Goal: Contribute content: Add original content to the website for others to see

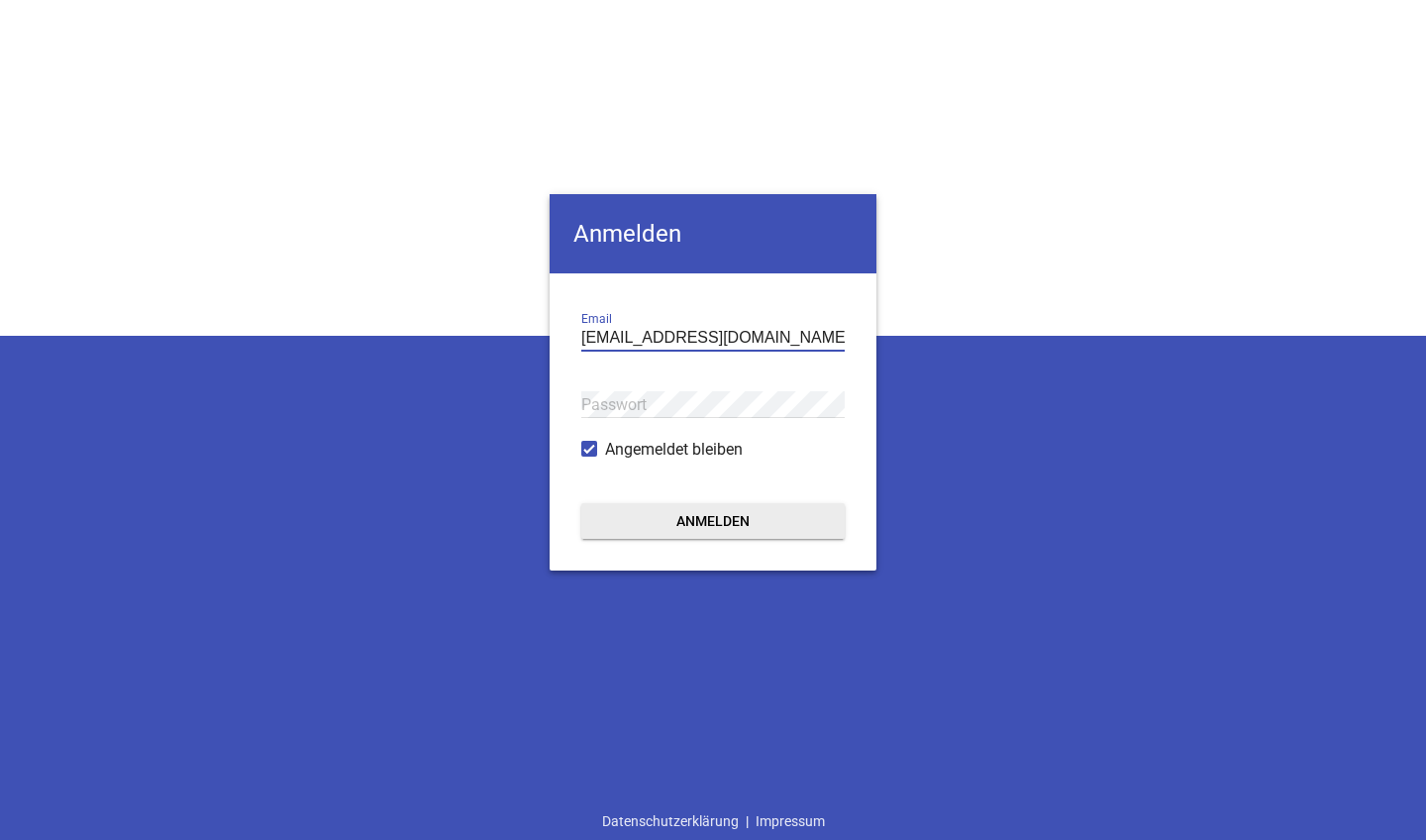
type input "[EMAIL_ADDRESS][DOMAIN_NAME]"
click at [713, 521] on button "Anmelden" at bounding box center [713, 521] width 264 height 36
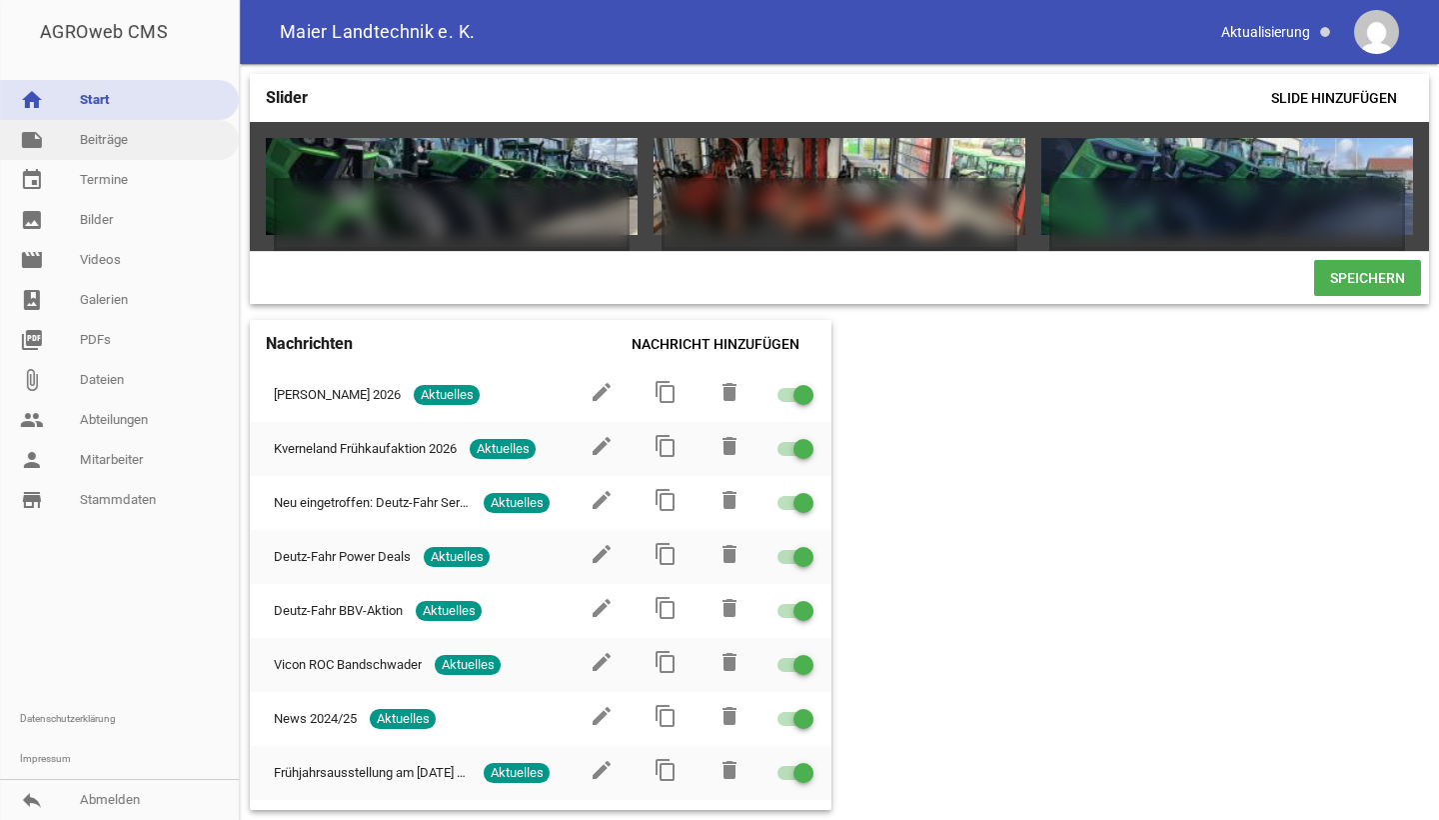
click at [124, 141] on link "note Beiträge" at bounding box center [119, 140] width 239 height 40
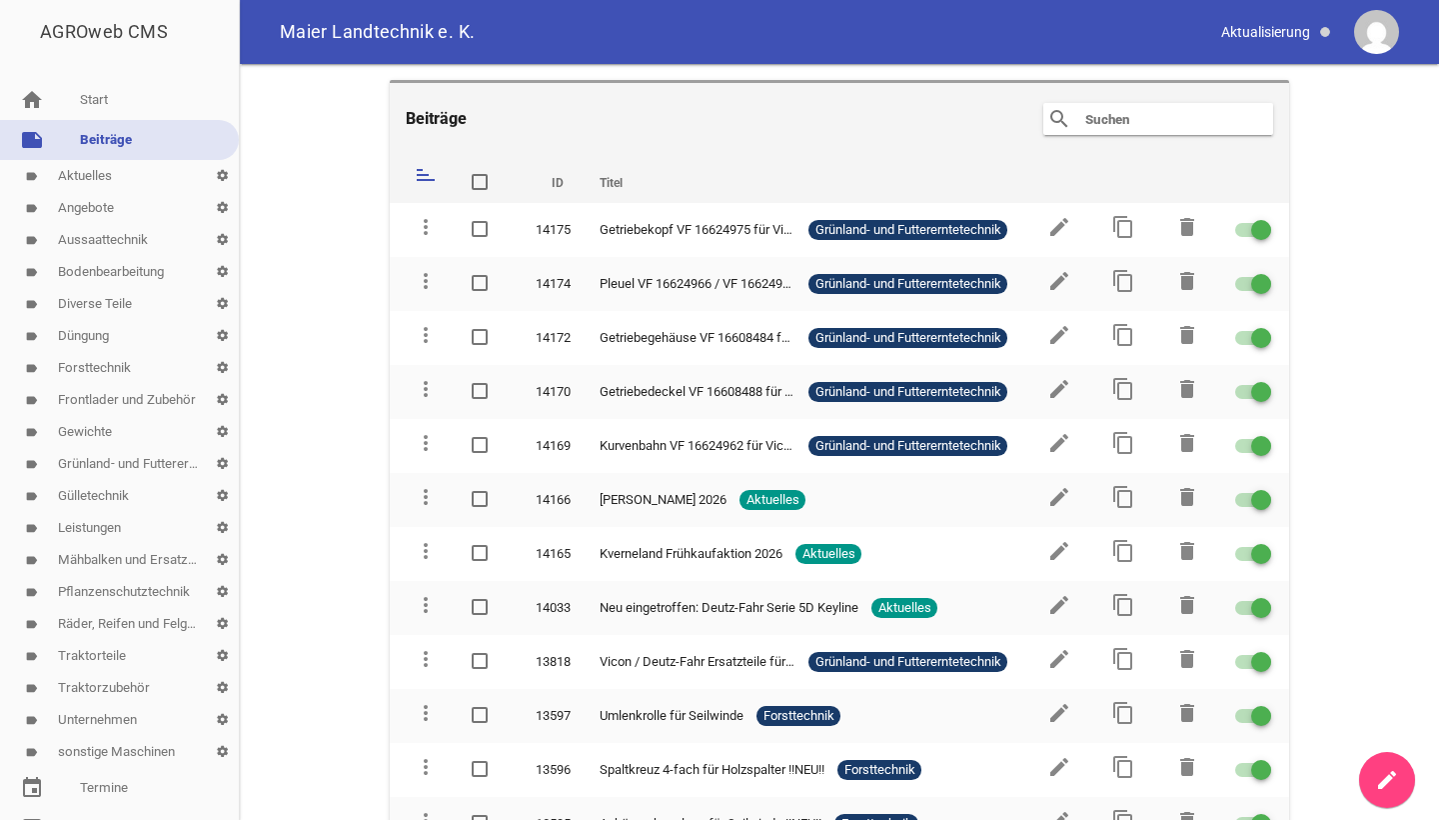
click at [1387, 784] on icon "create" at bounding box center [1387, 780] width 24 height 24
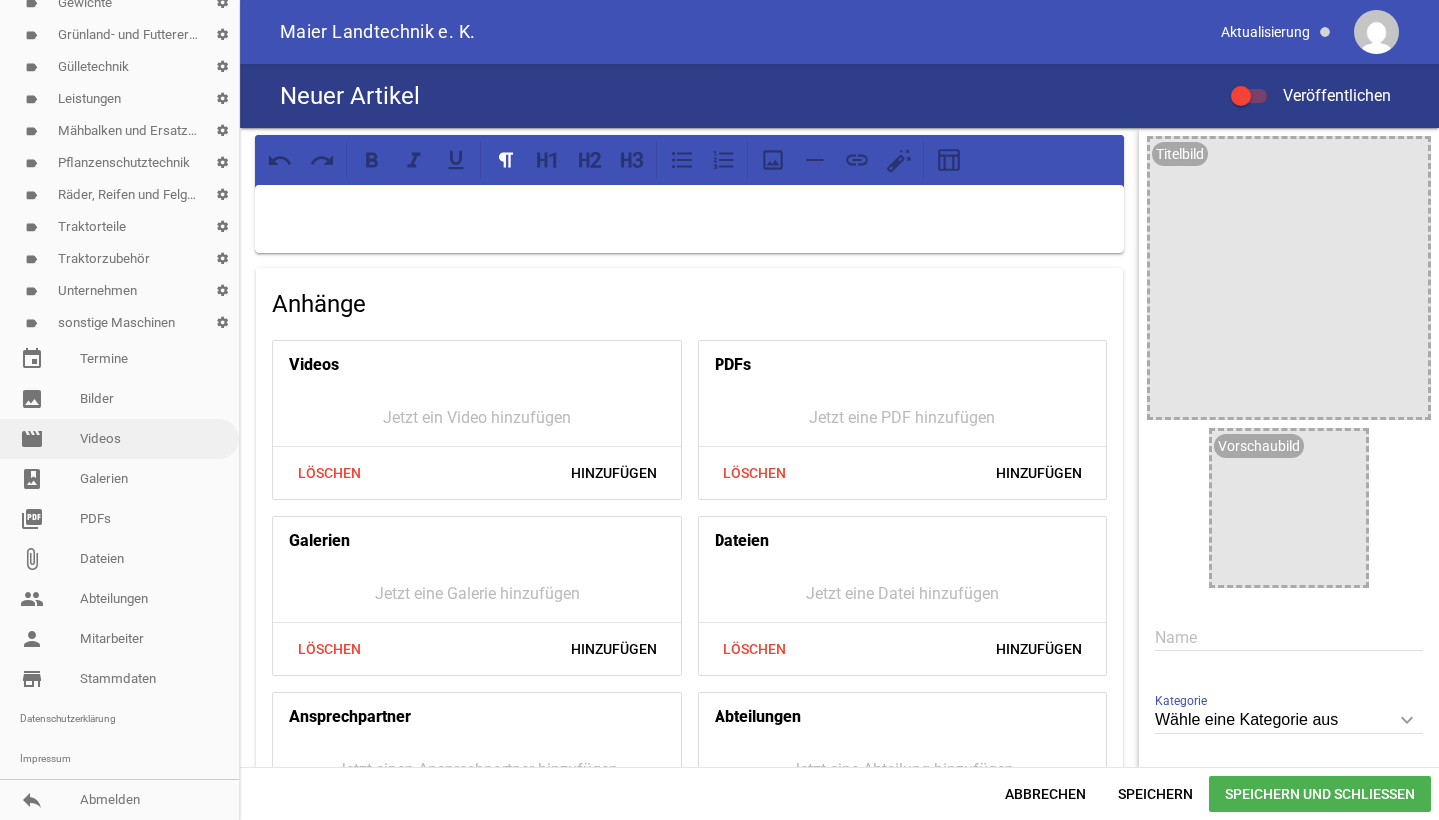
scroll to position [429, 0]
click at [114, 406] on link "image Bilder" at bounding box center [119, 399] width 239 height 40
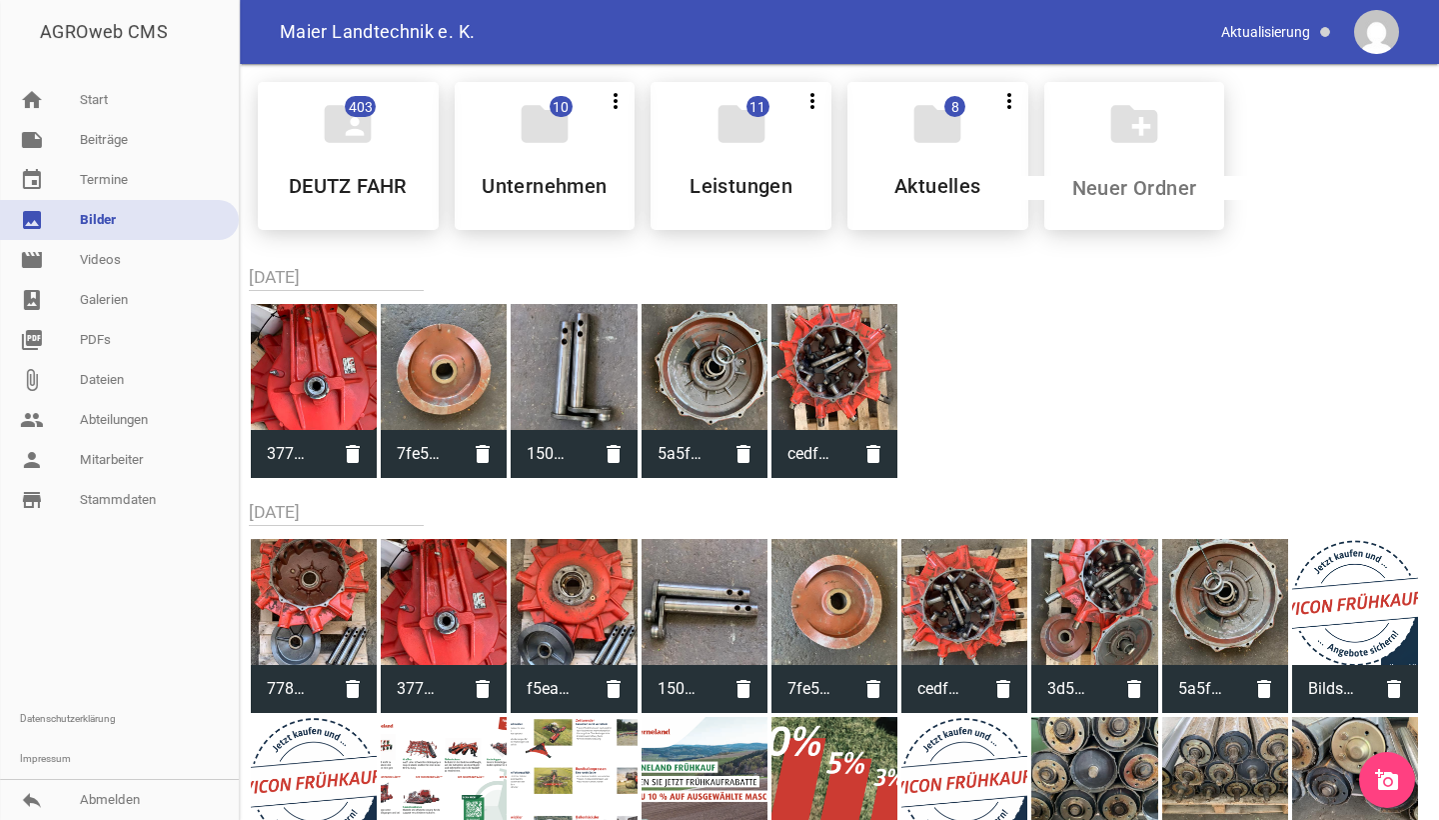
click at [1393, 781] on icon "add_a_photo" at bounding box center [1387, 780] width 24 height 24
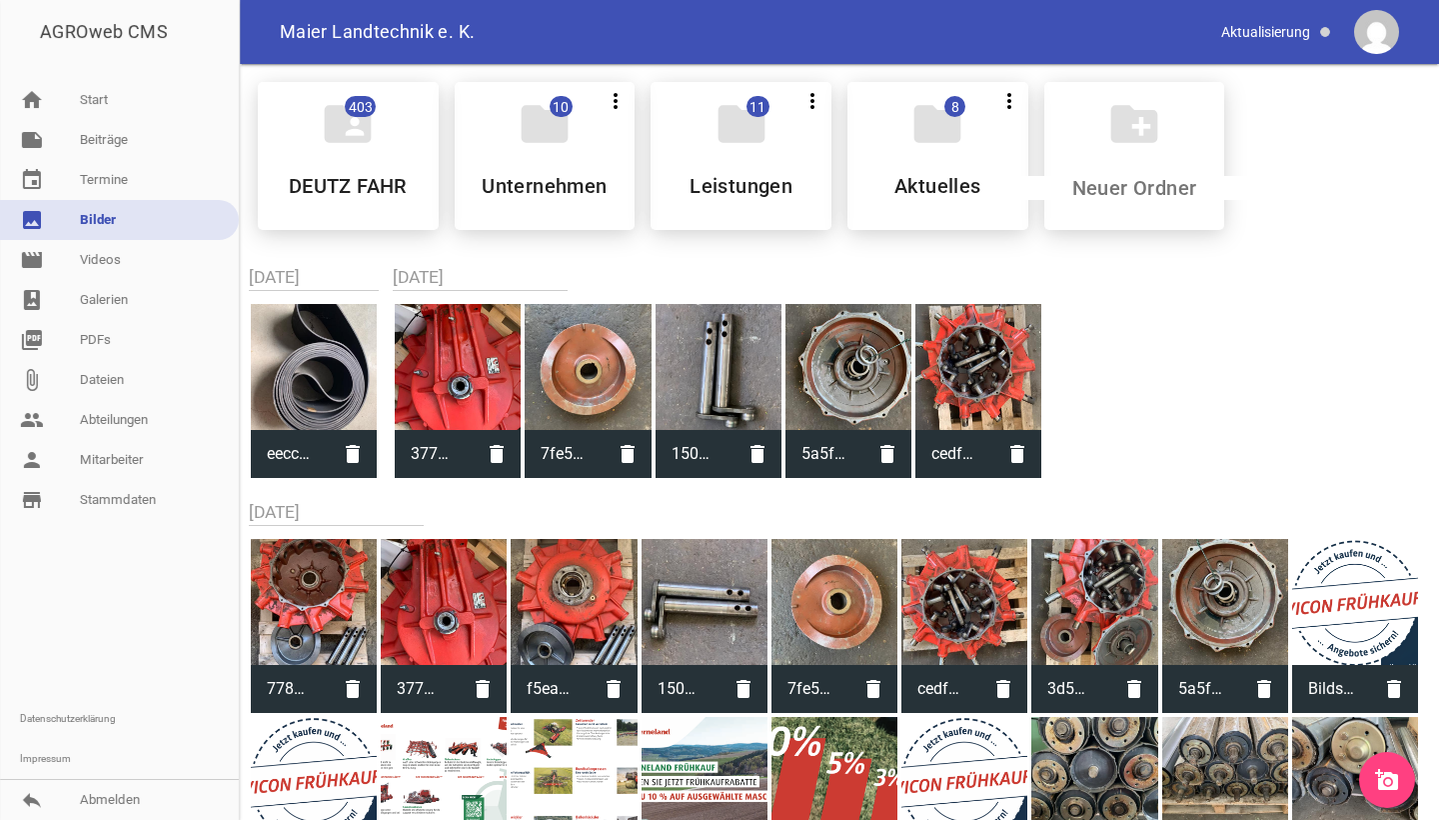
click at [1399, 789] on link "add_a_photo" at bounding box center [1387, 780] width 56 height 56
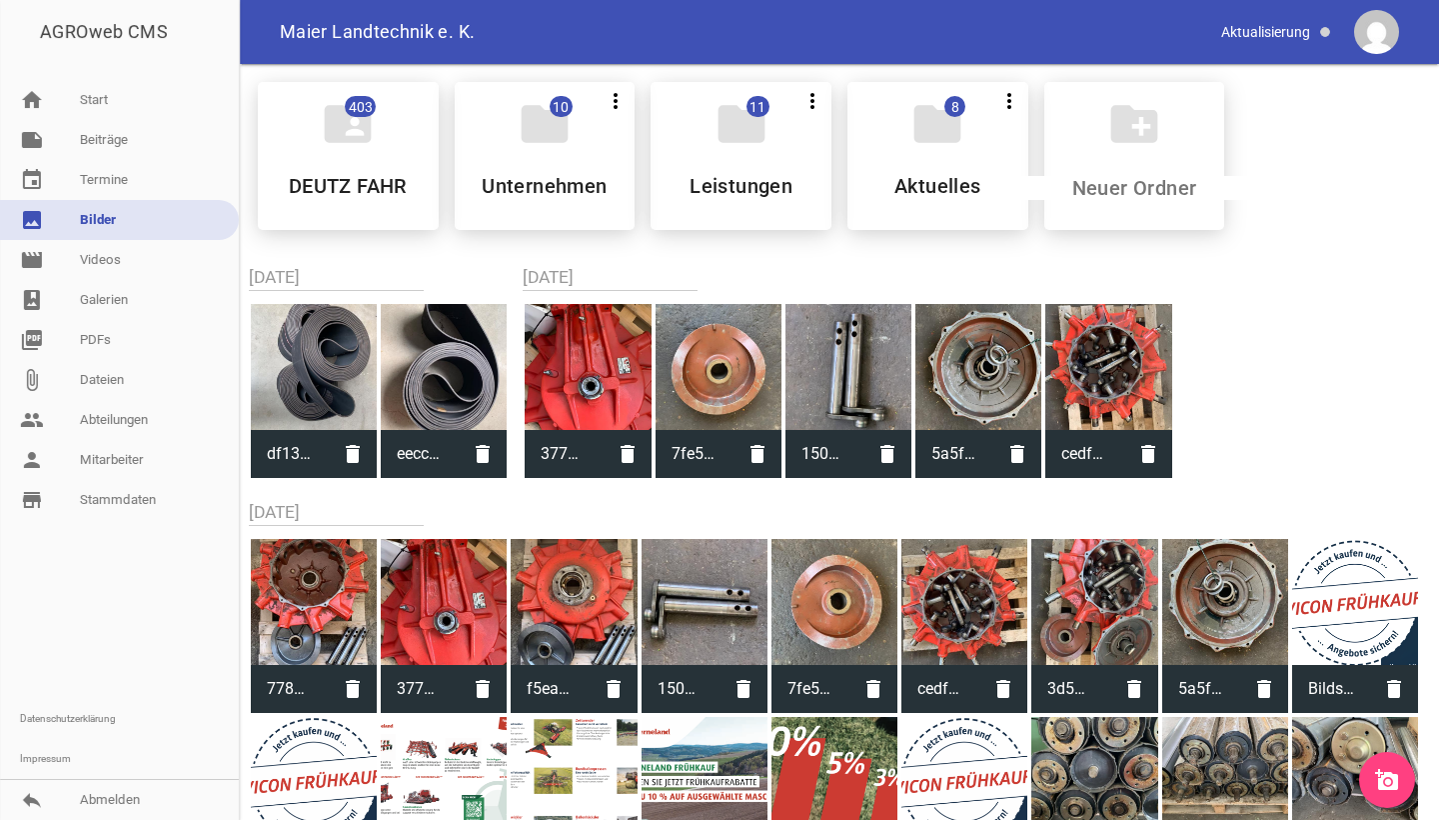
click at [1400, 790] on link "add_a_photo" at bounding box center [1387, 780] width 56 height 56
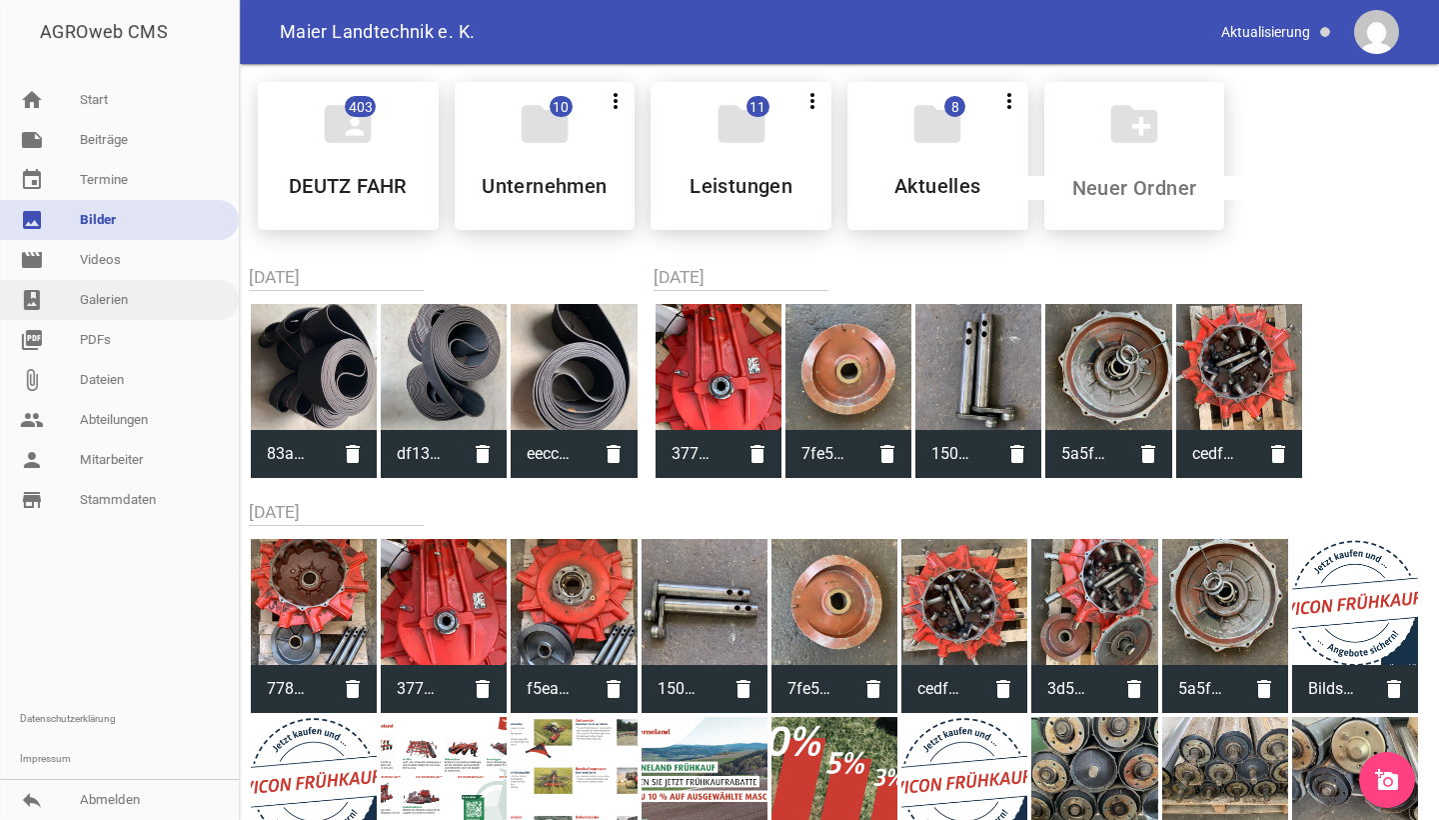
click at [91, 295] on link "photo_album Galerien" at bounding box center [119, 300] width 239 height 40
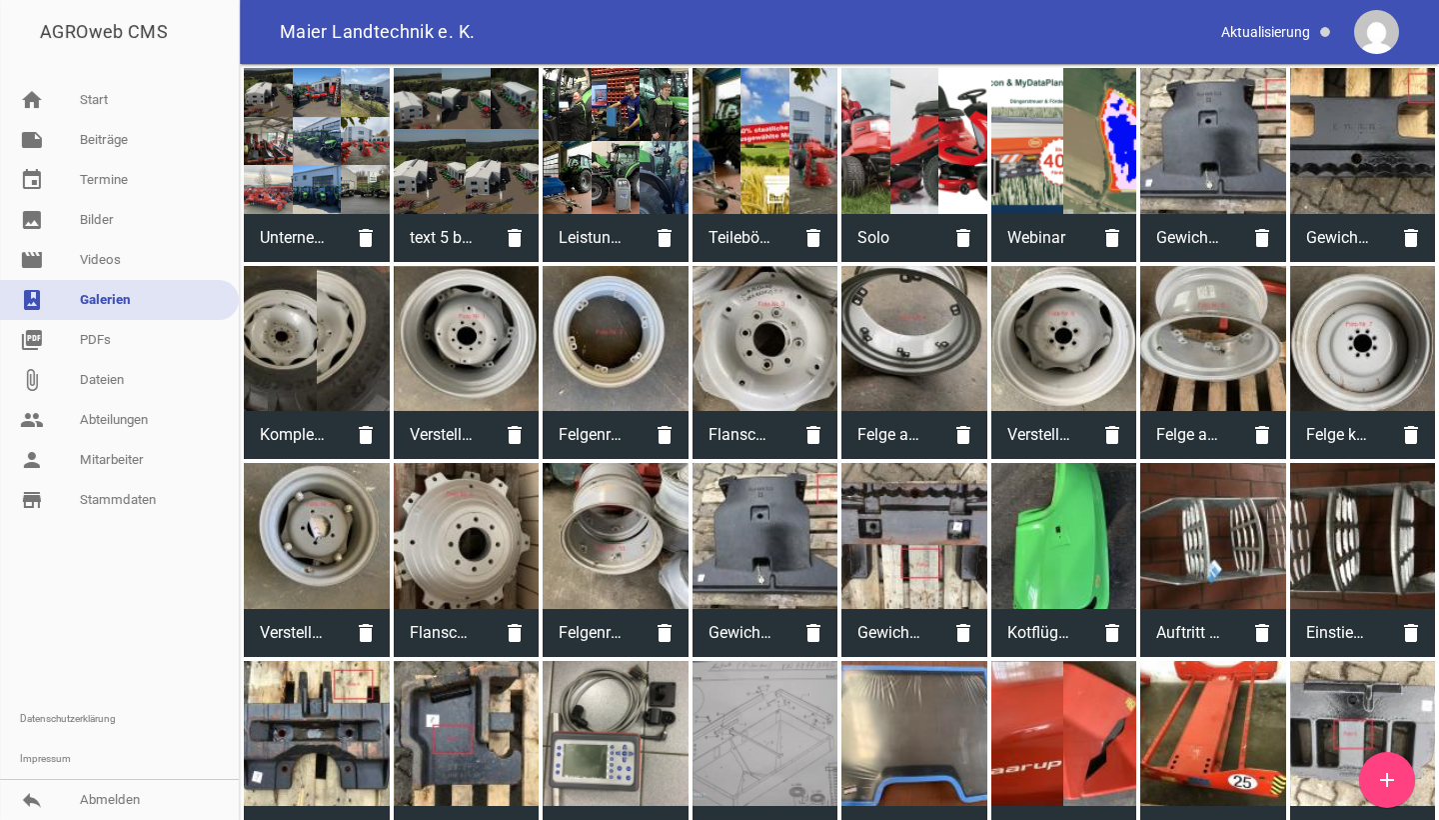
click at [1379, 777] on icon "add" at bounding box center [1387, 780] width 24 height 24
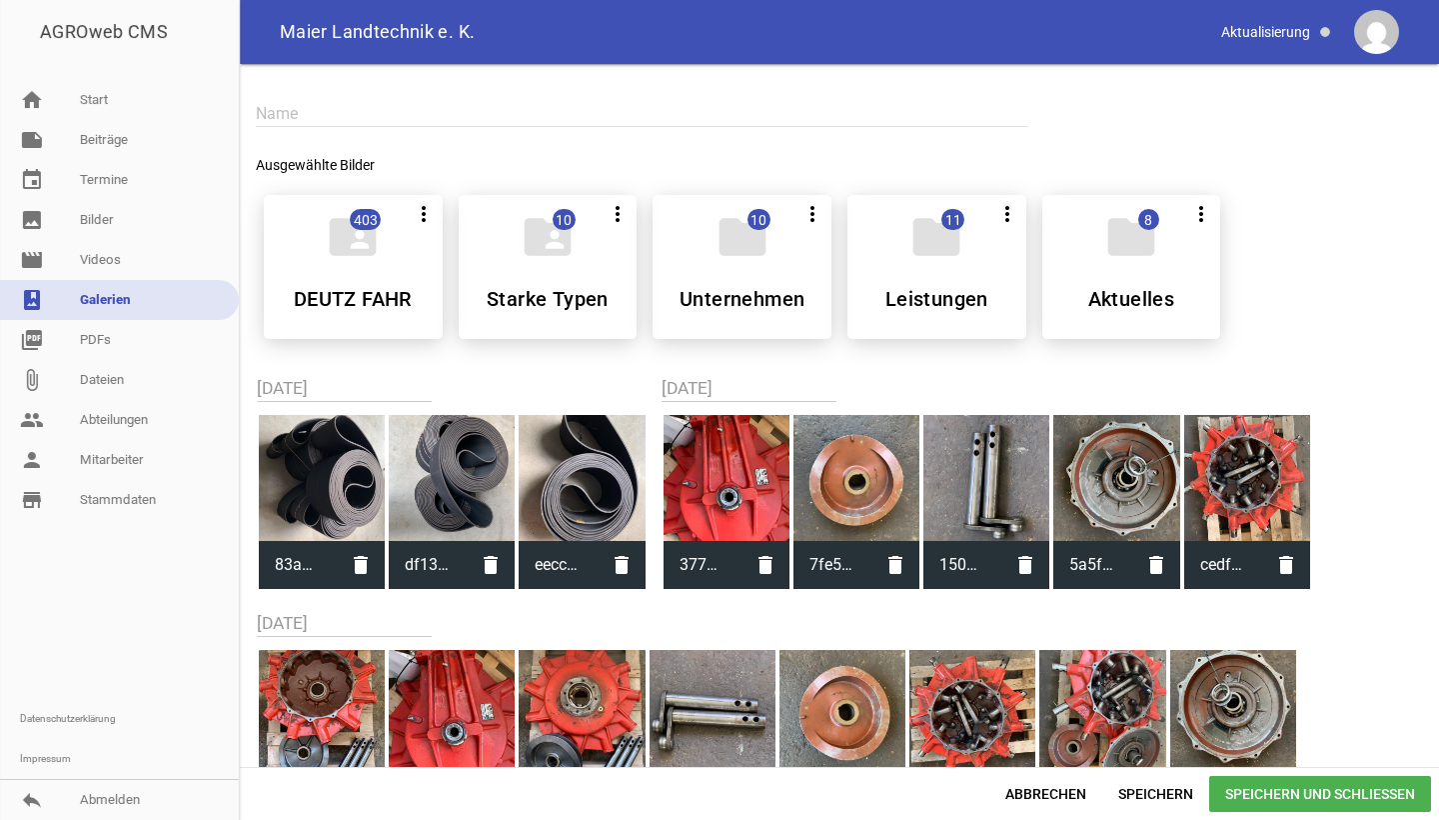
click at [321, 489] on div at bounding box center [322, 478] width 126 height 126
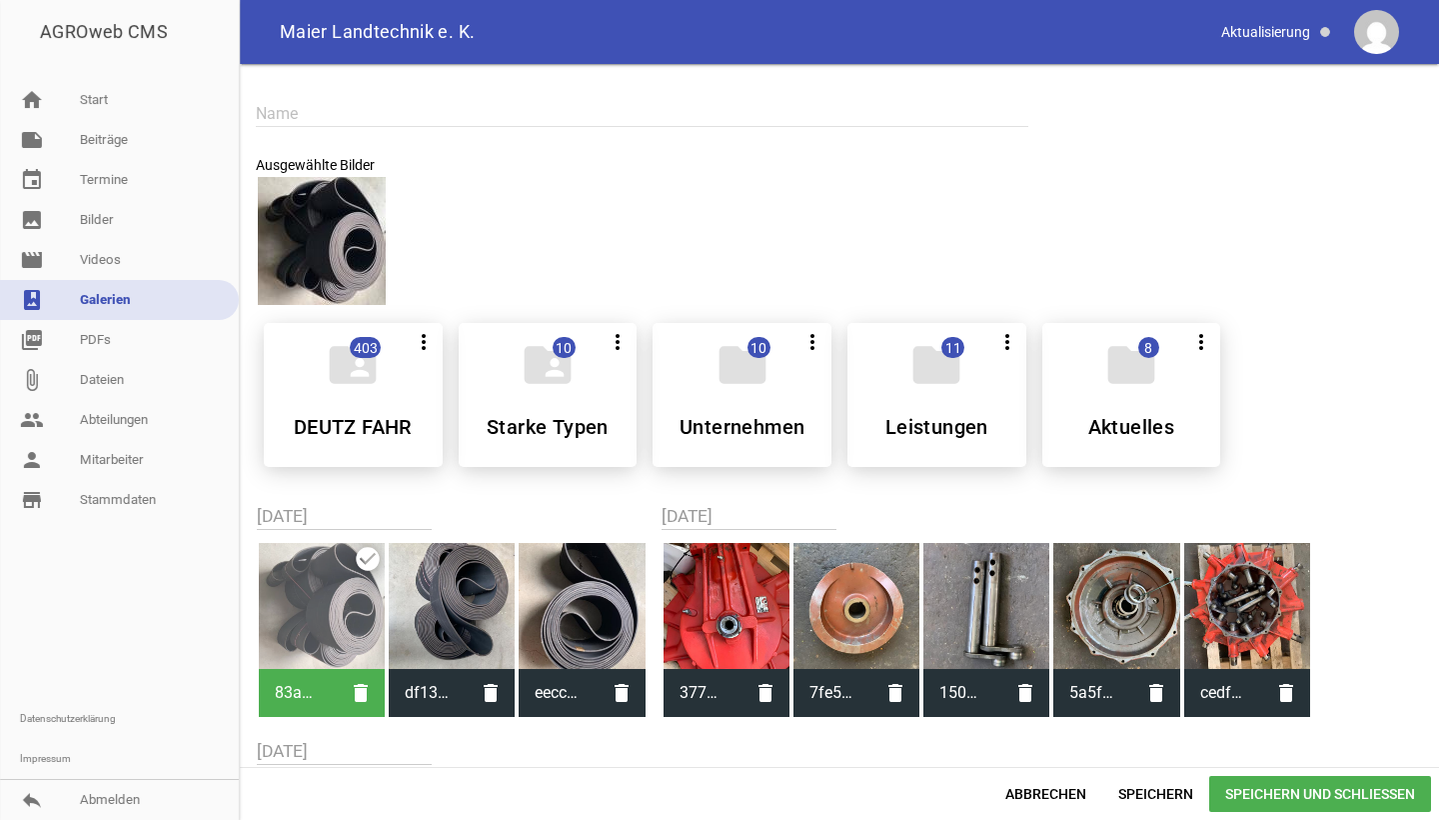
click at [442, 602] on div at bounding box center [452, 606] width 126 height 126
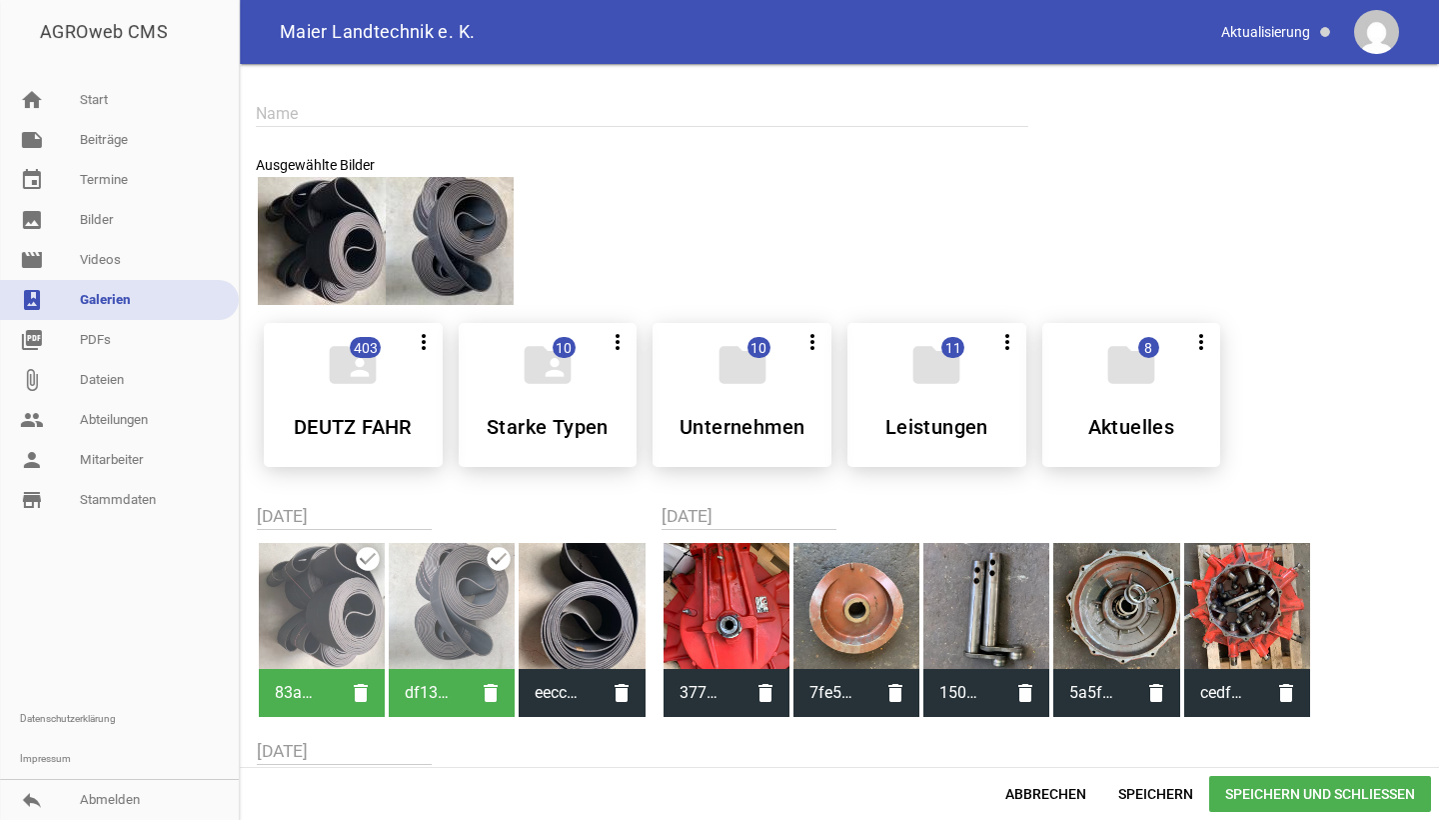
click at [574, 605] on div at bounding box center [582, 606] width 126 height 126
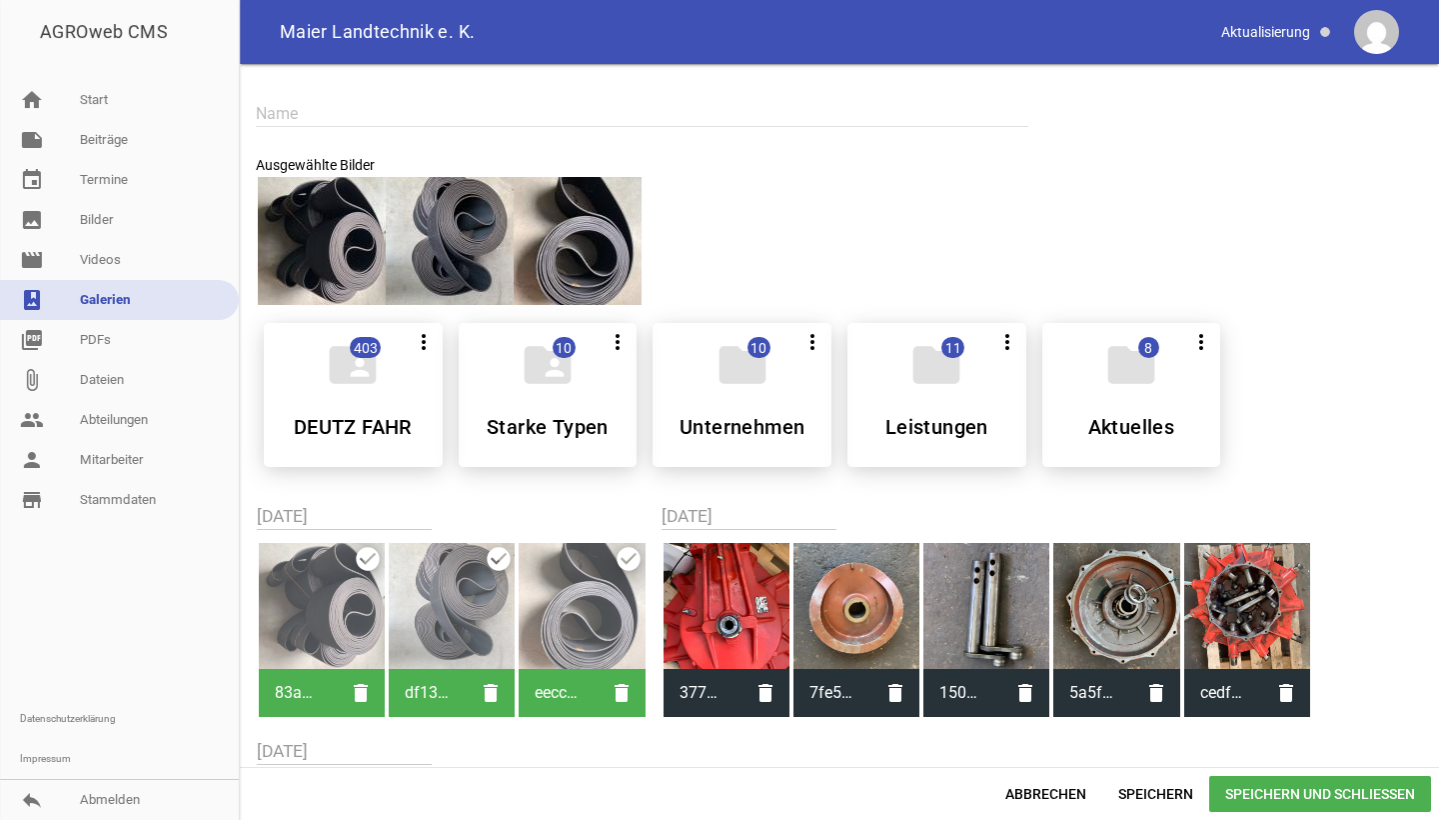
click at [1248, 799] on span "Speichern und Schließen" at bounding box center [1320, 794] width 222 height 36
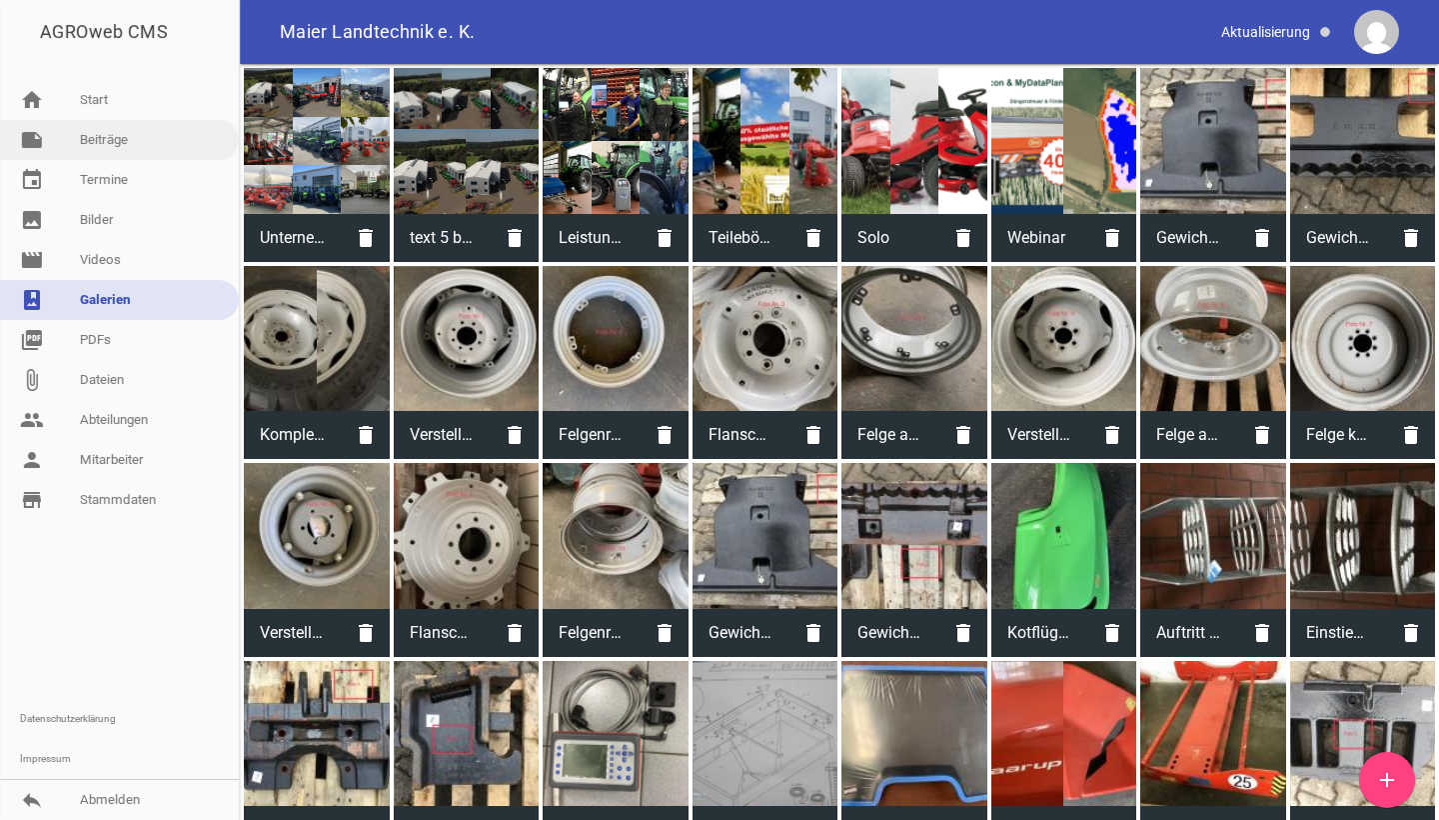
click at [121, 141] on link "note Beiträge" at bounding box center [119, 140] width 239 height 40
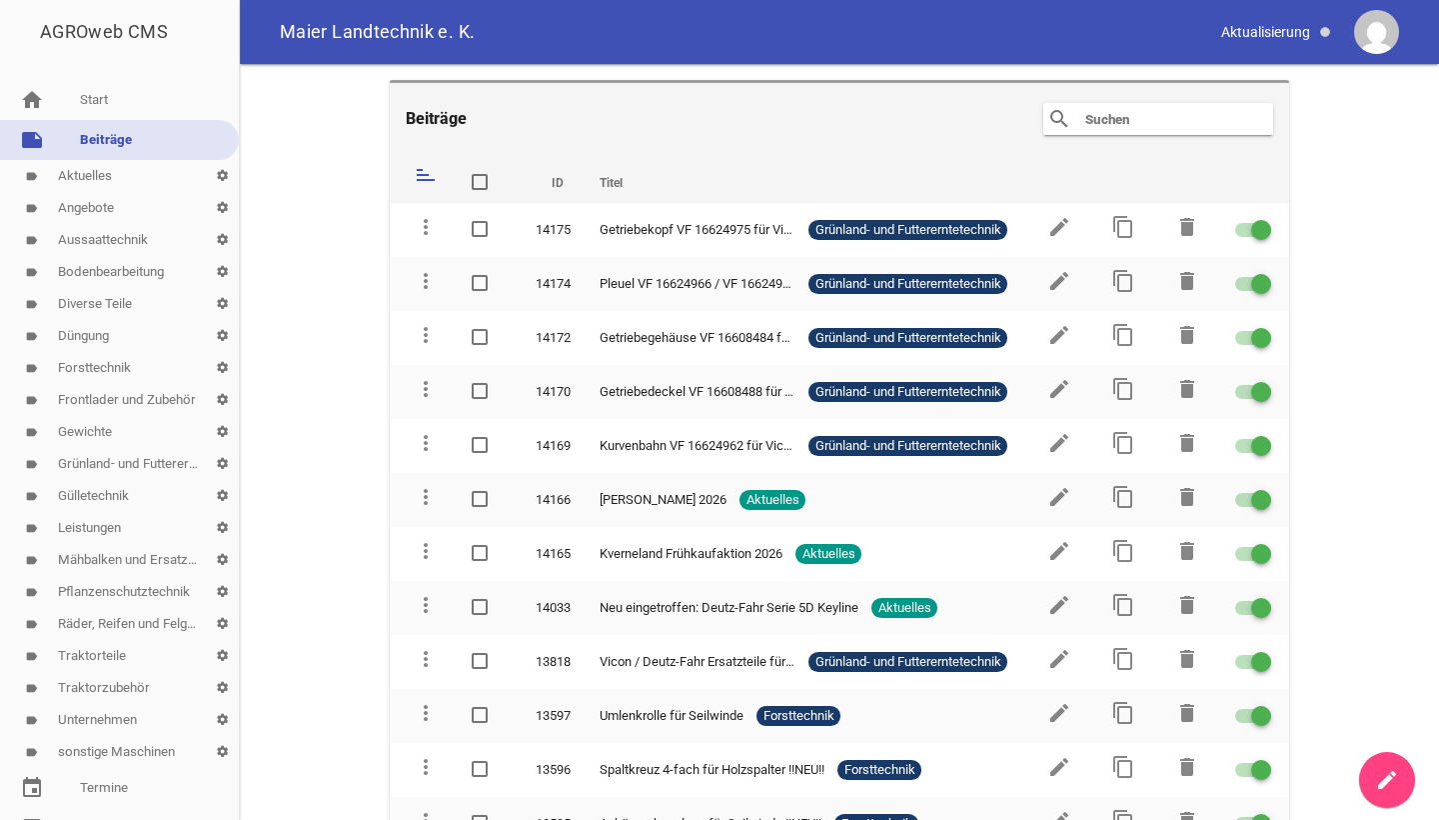
click at [1380, 776] on icon "create" at bounding box center [1387, 780] width 24 height 24
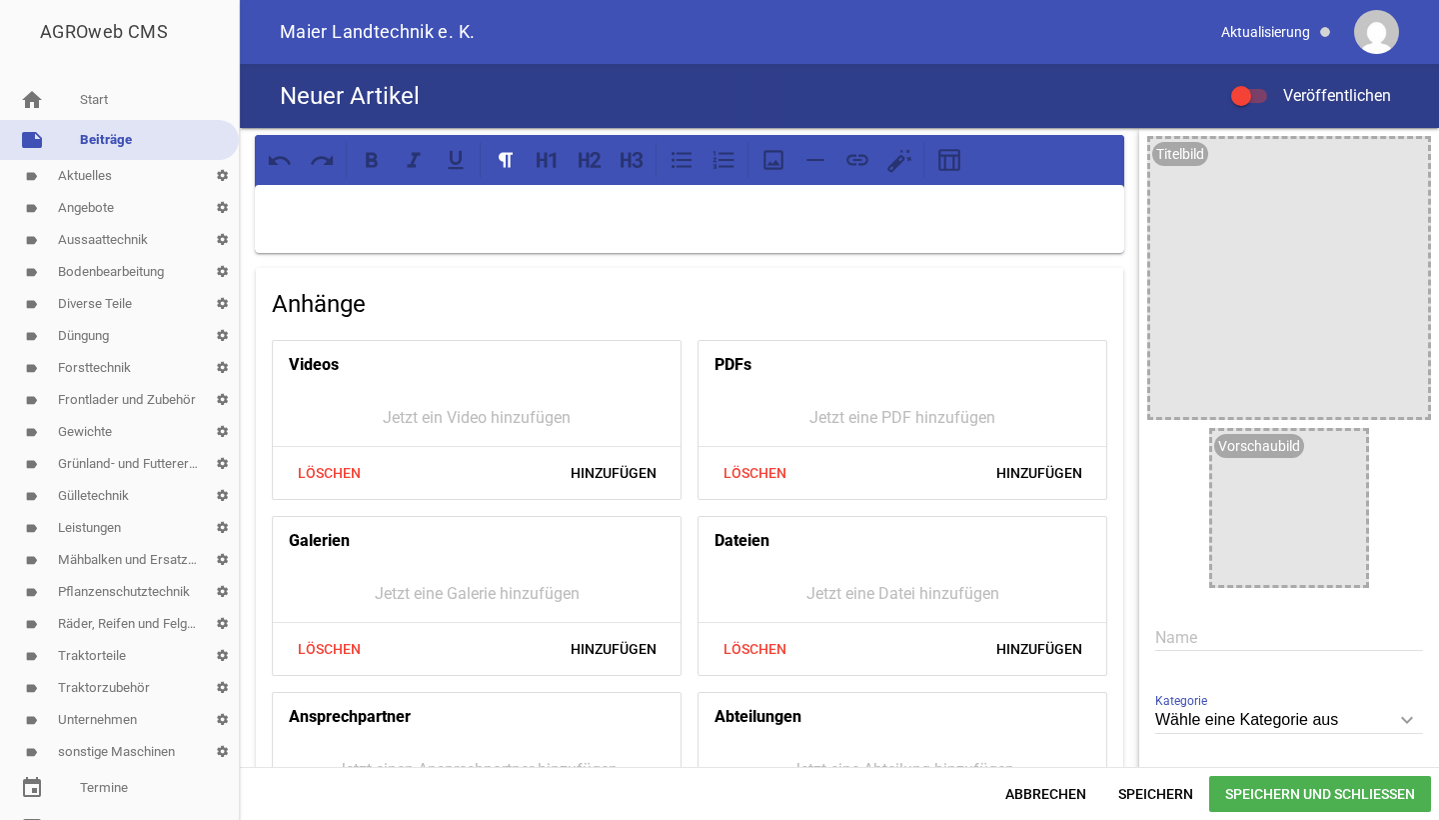
click at [1291, 649] on input "text" at bounding box center [1289, 637] width 268 height 27
paste input "Riemen für variable Rundballenpresse Vicon/ Deutz Fahr VGWD0029"
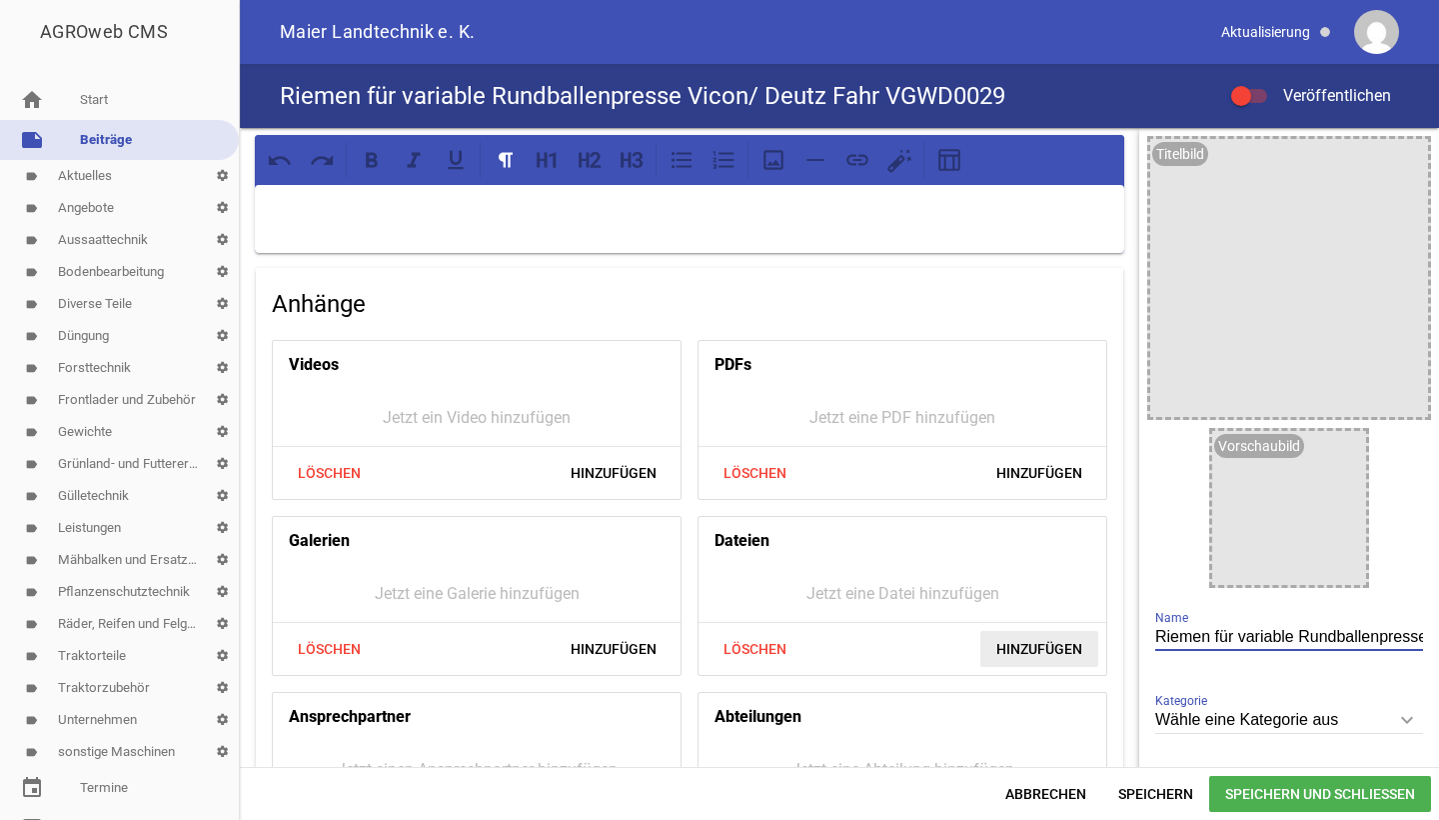
drag, startPoint x: 1324, startPoint y: 639, endPoint x: 1067, endPoint y: 642, distance: 257.9
click at [1066, 642] on div "Anhänge Videos Jetzt ein Video hinzufügen Löschen Hinzufügen PDFs Jetzt eine PD…" at bounding box center [839, 447] width 1199 height 639
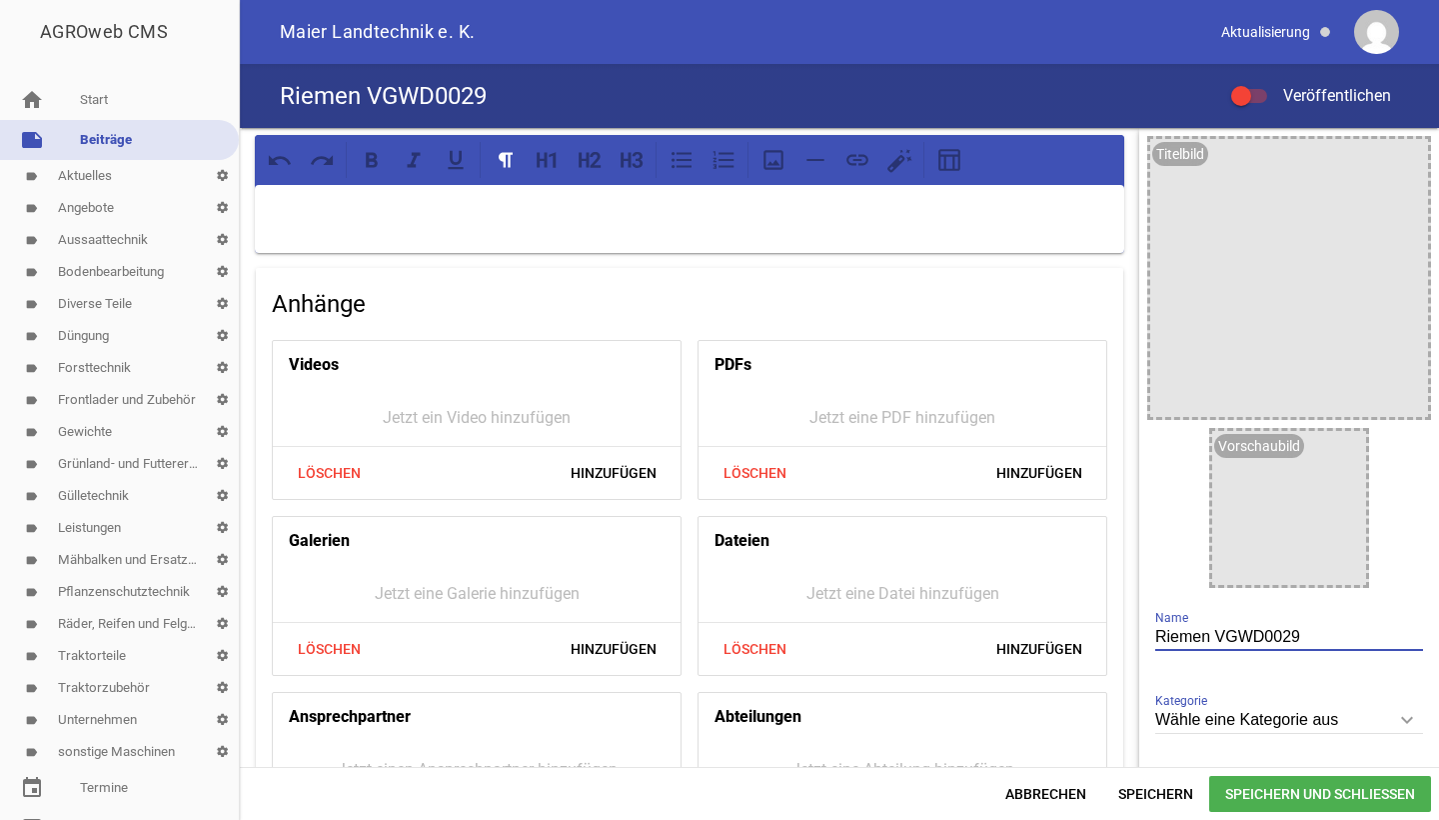
click at [1334, 639] on input "Riemen VGWD0029" at bounding box center [1289, 637] width 268 height 27
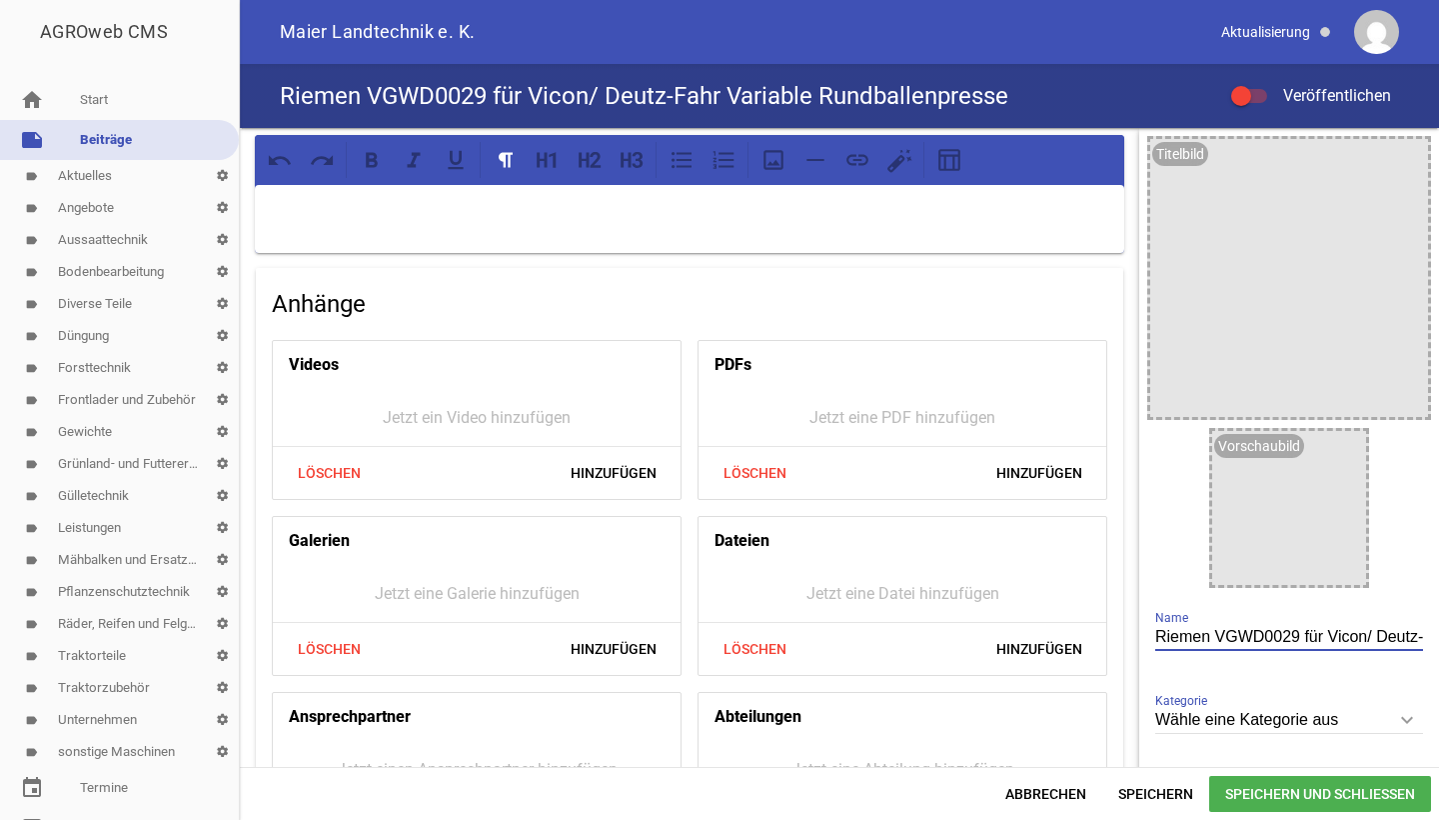
type input "Riemen VGWD0029 für Vicon/ Deutz-Fahr Variable Rundballenpresse"
click at [640, 221] on p at bounding box center [690, 211] width 842 height 24
click at [604, 657] on span "Hinzufügen" at bounding box center [614, 649] width 118 height 36
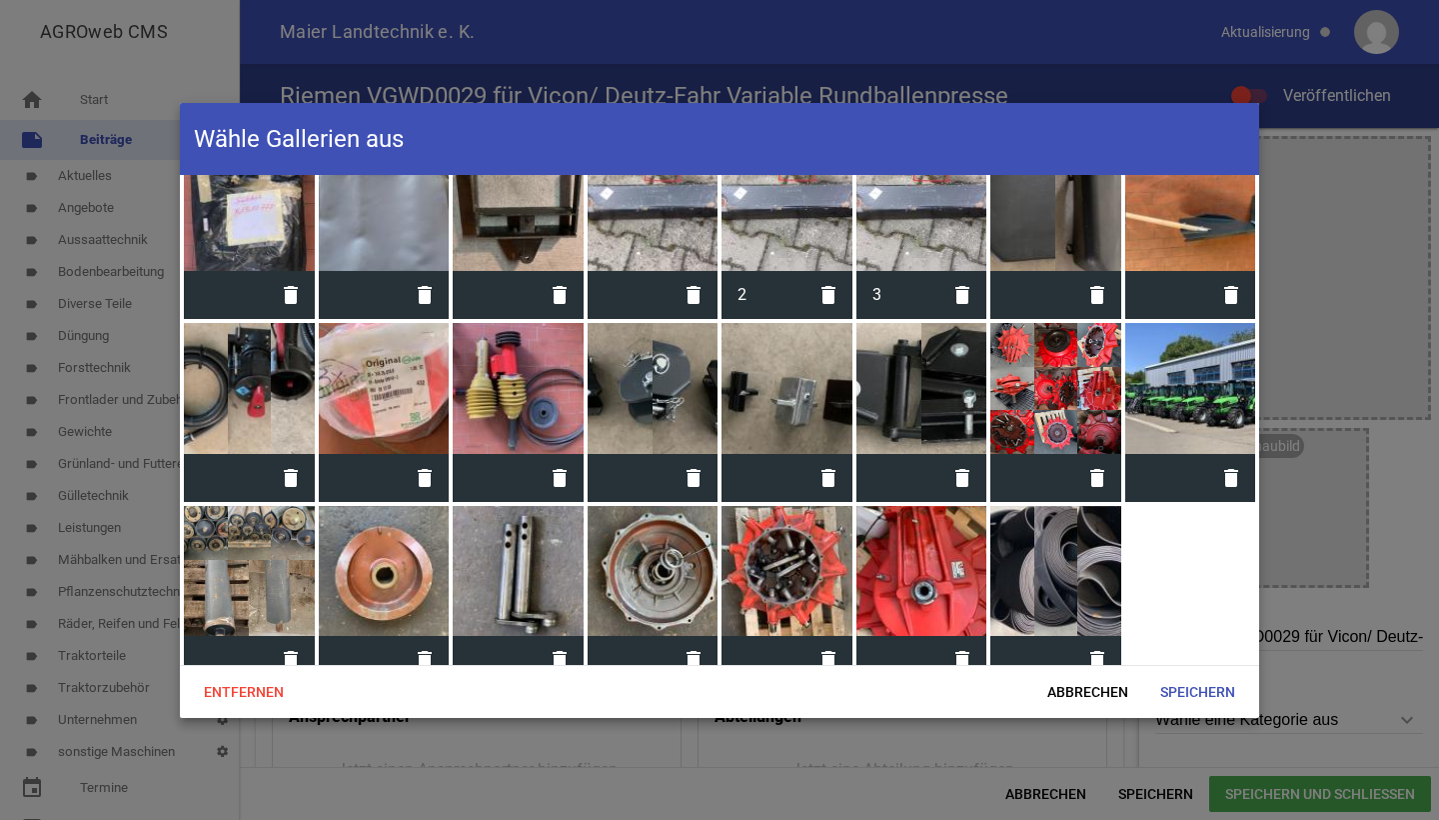
click at [1047, 544] on div at bounding box center [1056, 571] width 131 height 131
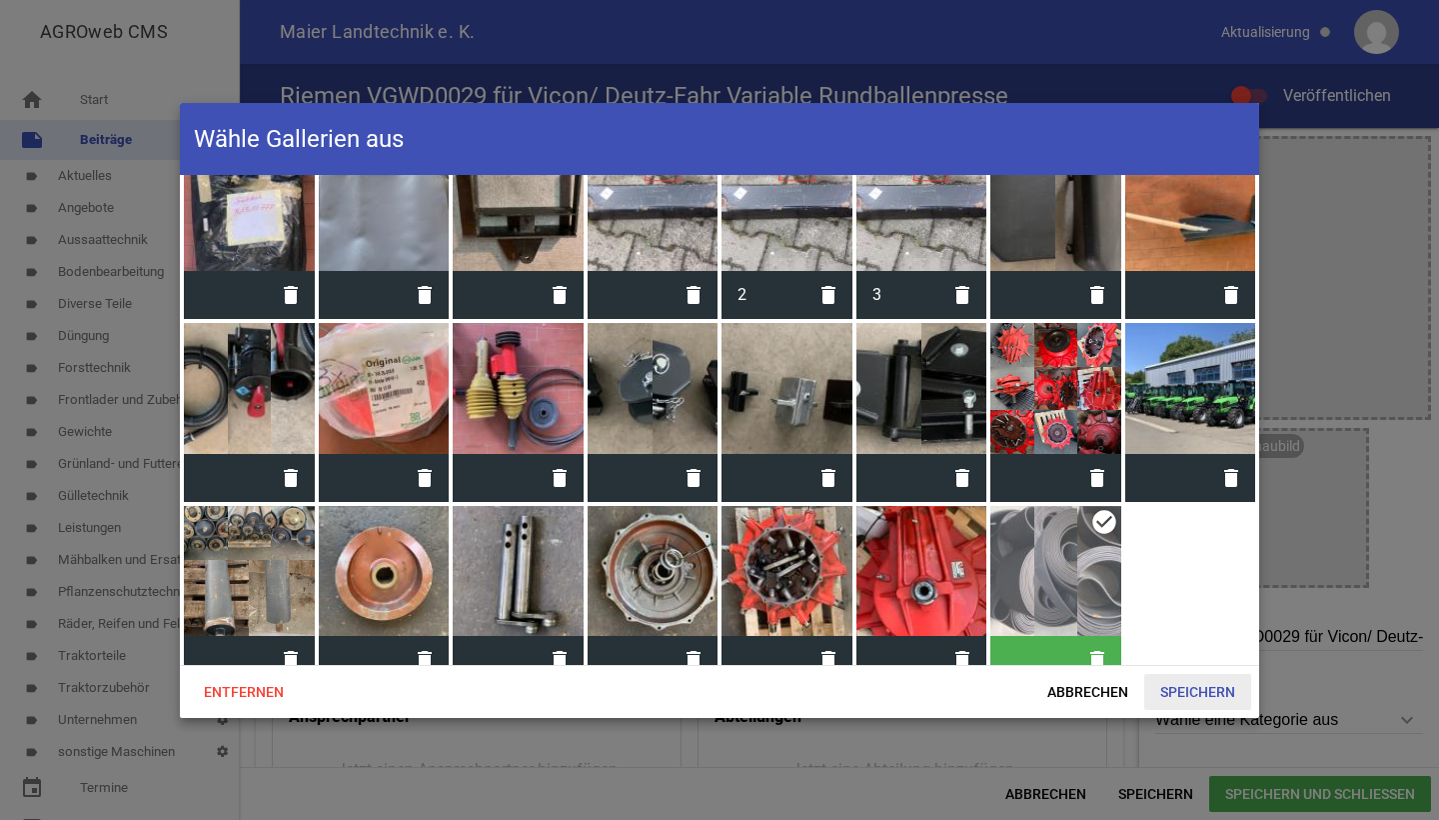
click at [1183, 704] on span "Speichern" at bounding box center [1197, 692] width 107 height 36
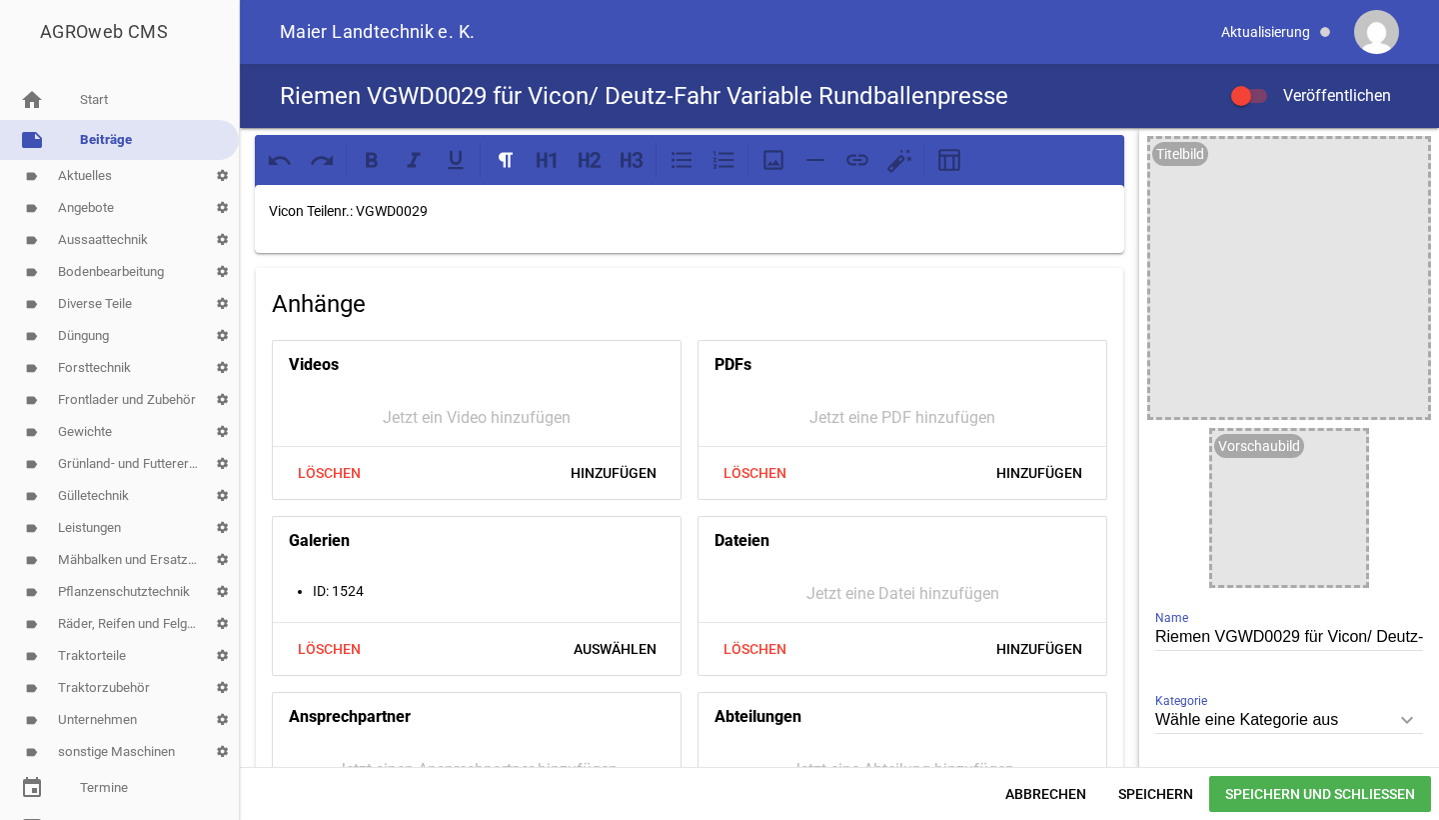
click at [438, 209] on p "Vicon Teilenr.: VGWD0029" at bounding box center [690, 211] width 842 height 24
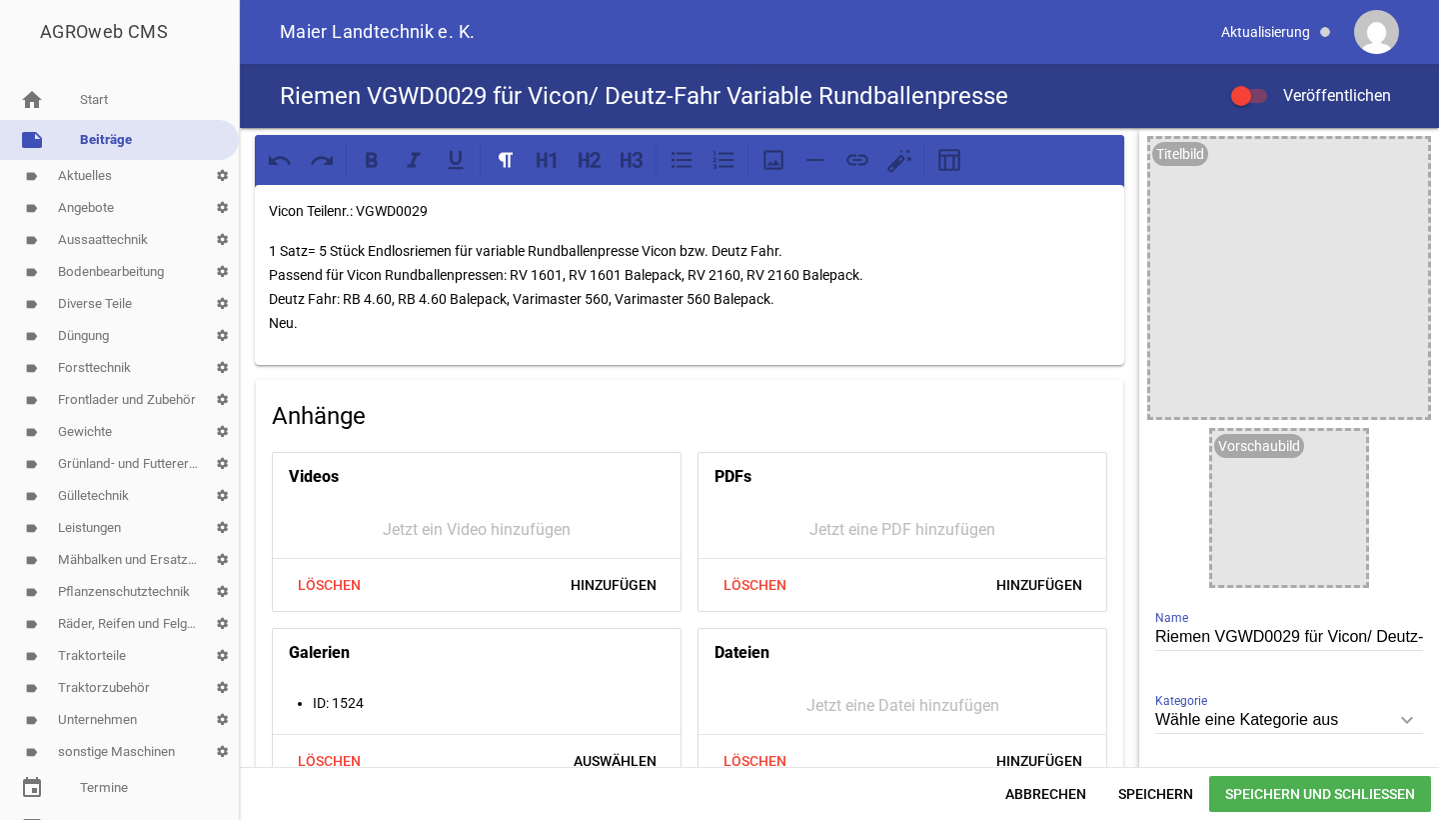
click at [826, 252] on p "1 Satz= 5 Stück Endlosriemen für variable Rundballenpresse Vicon bzw. Deutz Fah…" at bounding box center [690, 287] width 842 height 96
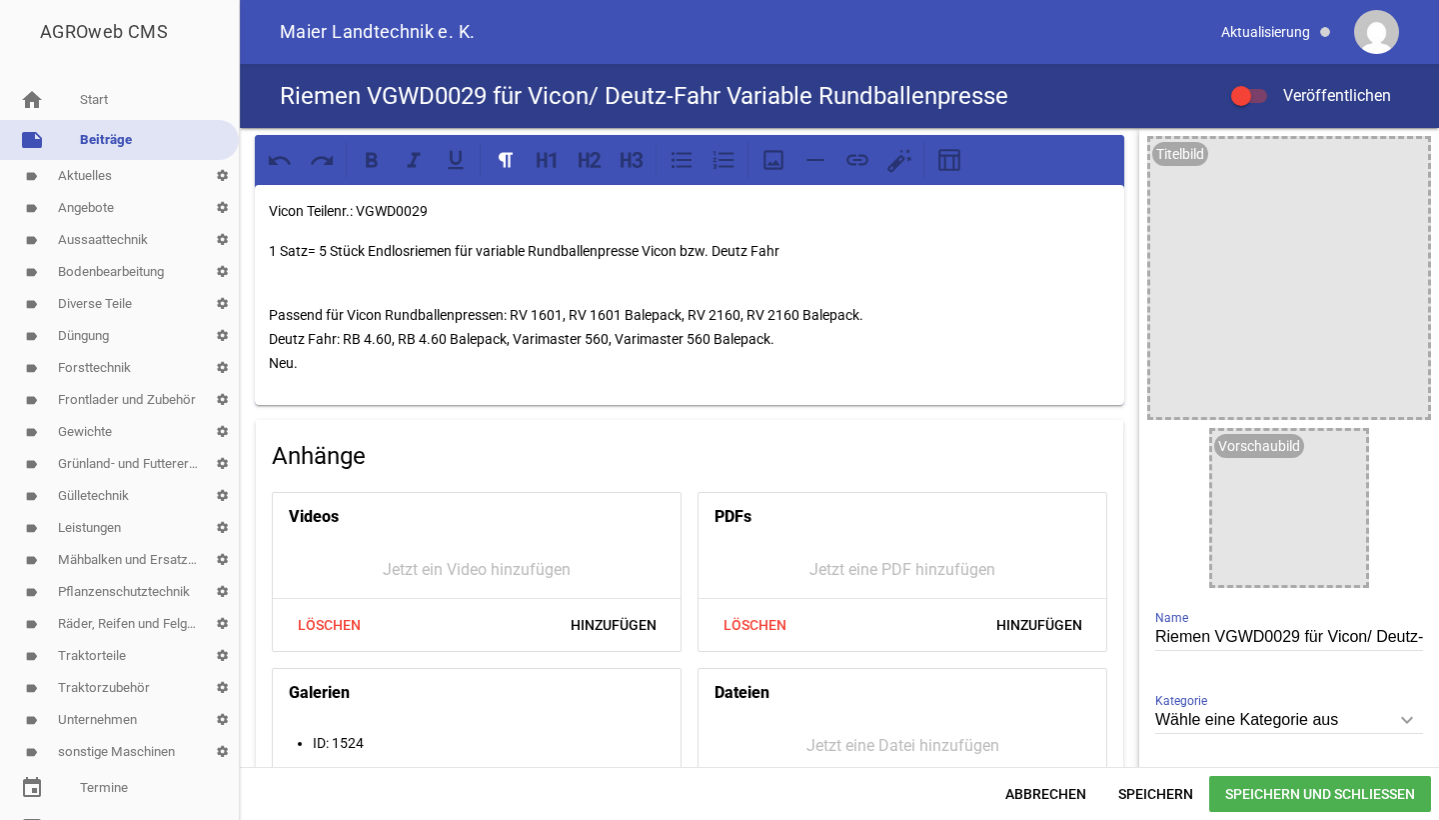
click at [275, 320] on p "Passend für Vicon Rundballenpressen: RV 1601, RV 1601 Balepack, RV 2160, RV 216…" at bounding box center [690, 327] width 842 height 96
click at [272, 339] on p "passend für Vicon Rundballenpressen: RV 1601, RV 1601 Balepack, RV 2160, RV 216…" at bounding box center [690, 327] width 842 height 96
click at [271, 317] on p "passend für Vicon Rundballenpressen: RV 1601, RV 1601 Balepack, RV 2160, RV 216…" at bounding box center [690, 327] width 842 height 96
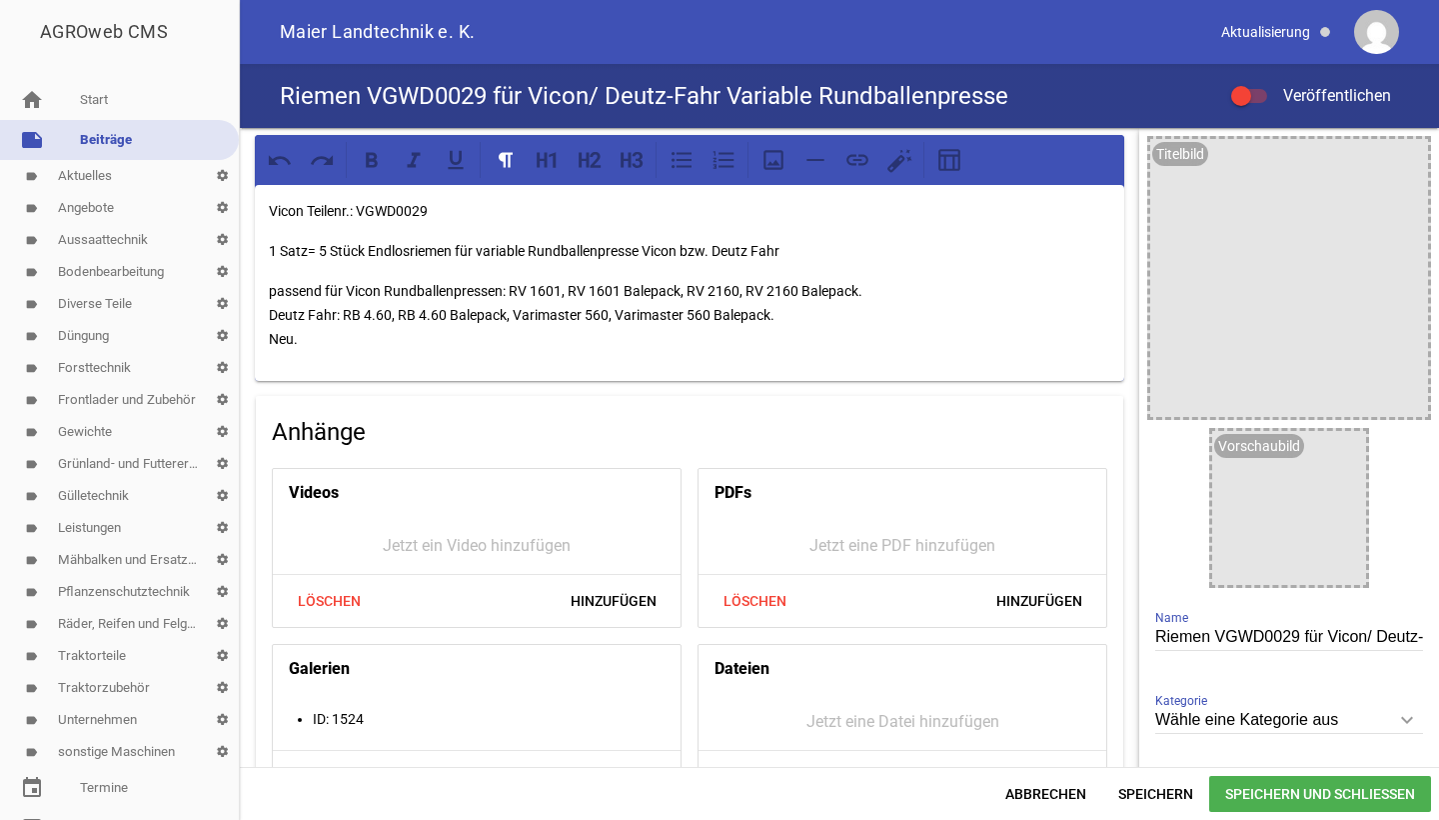
click at [348, 288] on p "passend für Vicon Rundballenpressen: RV 1601, RV 1601 Balepack, RV 2160, RV 216…" at bounding box center [690, 315] width 842 height 72
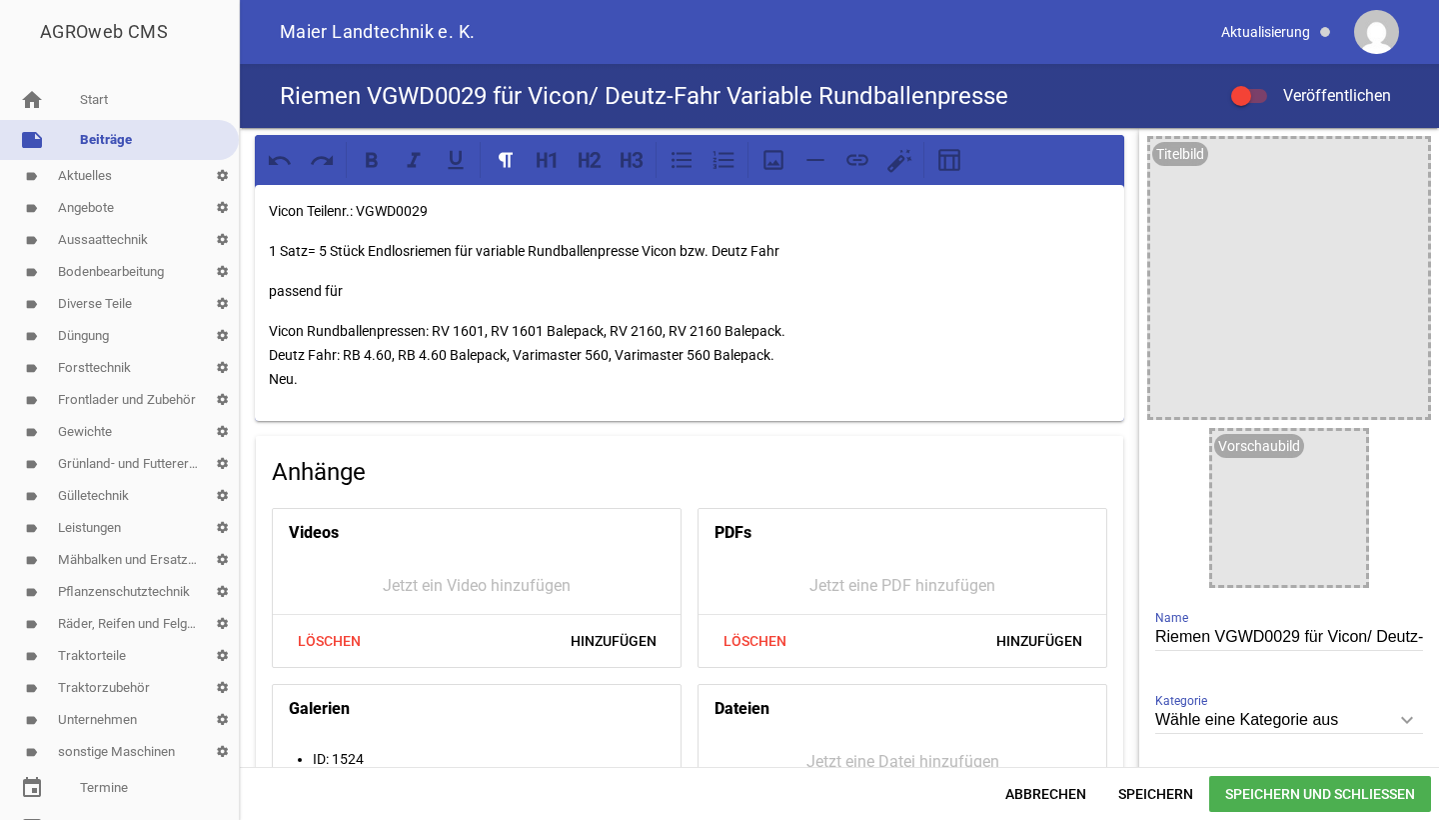
click at [314, 275] on div "Vicon Teilenr.: VGWD0029 1 Satz= 5 Stück Endlosriemen für variable Rundballenpr…" at bounding box center [690, 303] width 870 height 236
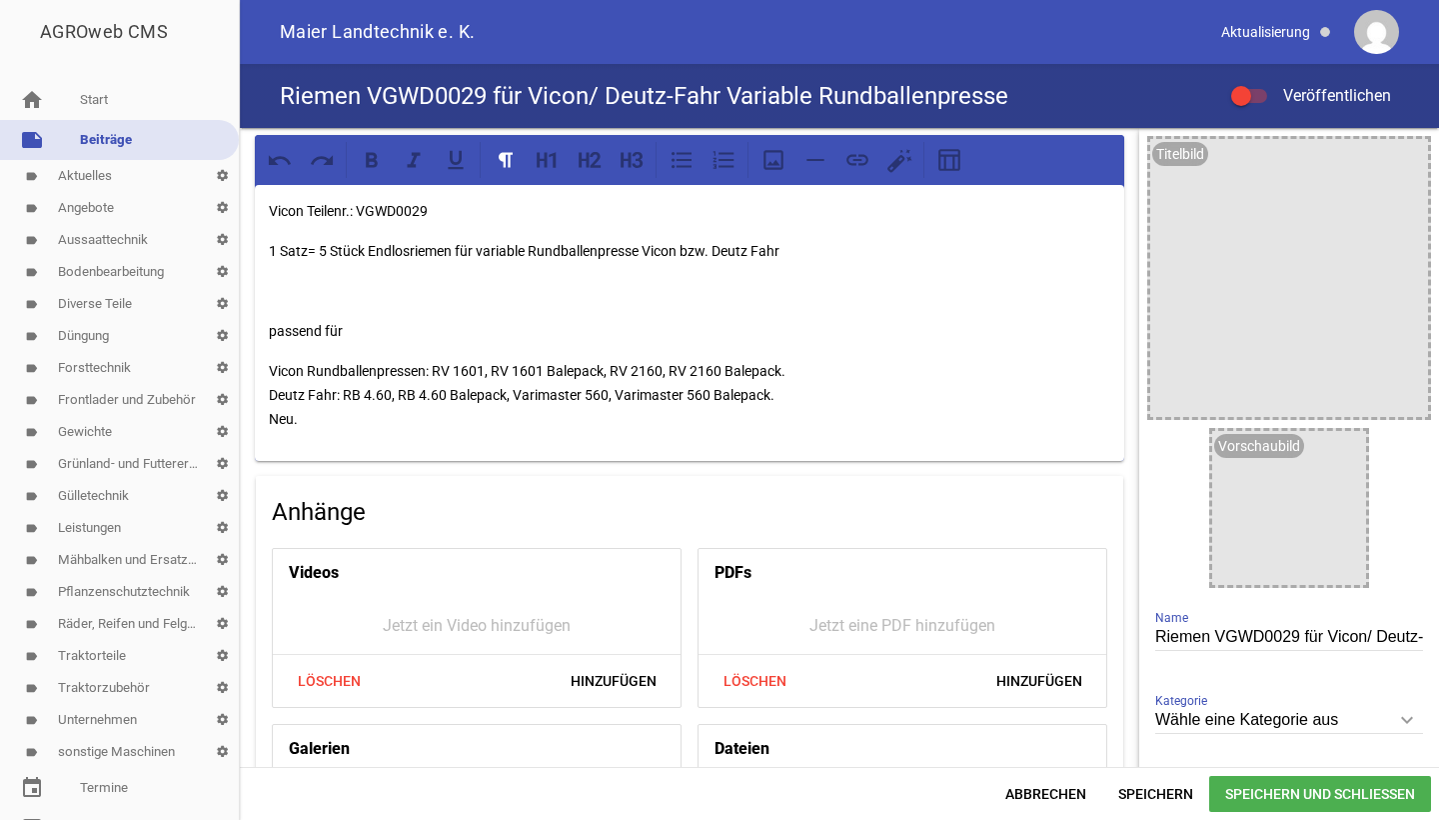
click at [362, 337] on p "passend für" at bounding box center [690, 331] width 842 height 24
drag, startPoint x: 431, startPoint y: 373, endPoint x: 302, endPoint y: 373, distance: 128.9
click at [302, 373] on p "Vicon Rundballenpressen: RV 1601, RV 1601 Balepack, RV 2160, RV 2160 Balepack. …" at bounding box center [690, 395] width 842 height 72
click at [699, 379] on p "Vicon: RV 1601, RV 1601 Balepack, RV 2160, RV 2160 Balepack. Deutz Fahr: RB 4.6…" at bounding box center [690, 395] width 842 height 72
click at [792, 394] on p "Vicon: RV 1601, RV 1601 Balepack, RV 2160, RV 2160 Balepack. Deutz Fahr: RB 4.6…" at bounding box center [690, 395] width 842 height 72
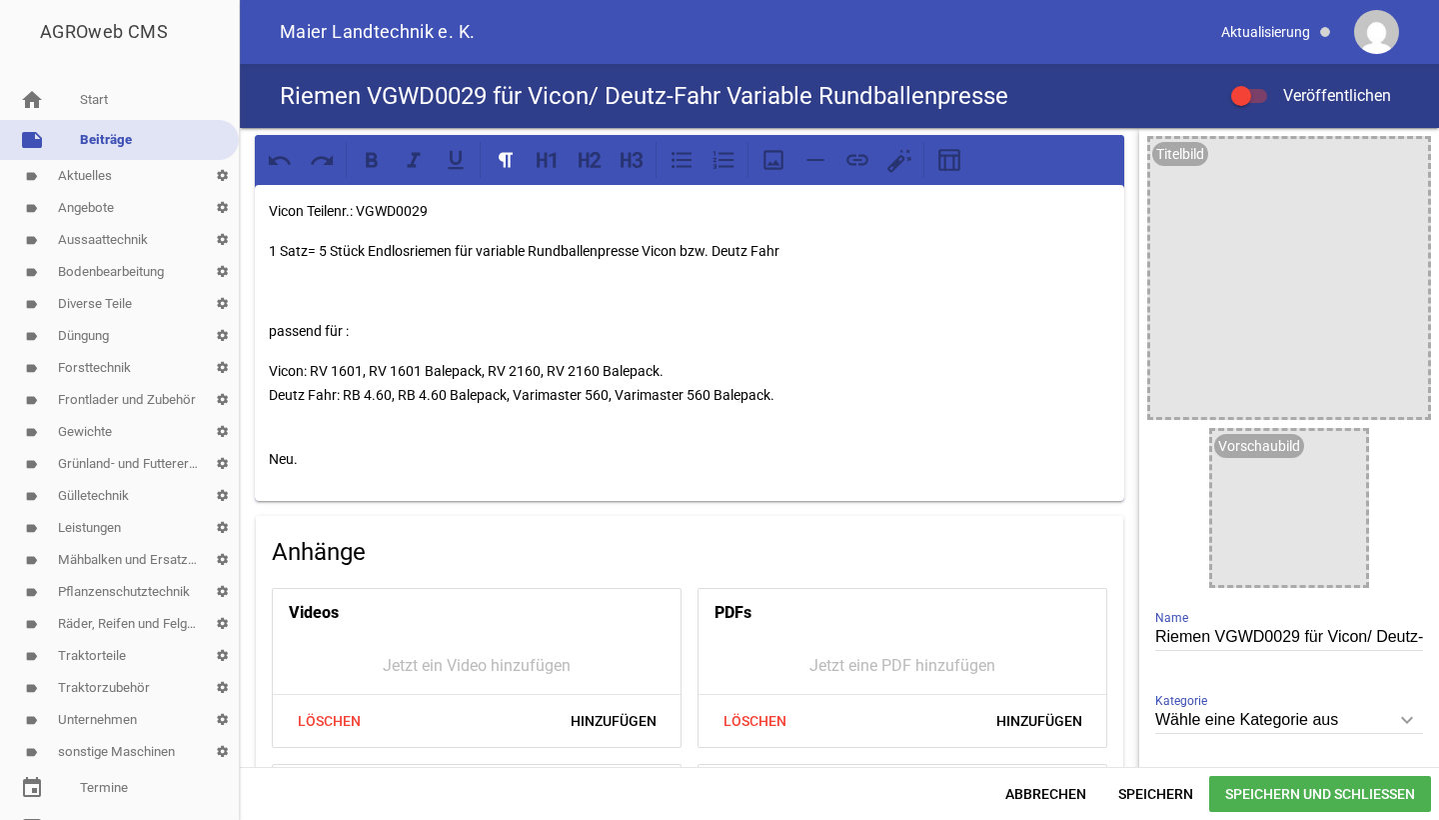
click at [388, 478] on div "Vicon Teilenr.: VGWD0029 1 Satz= 5 Stück Endlosriemen für variable Rundballenpr…" at bounding box center [690, 343] width 870 height 316
click at [1394, 172] on icon "image" at bounding box center [1407, 160] width 32 height 32
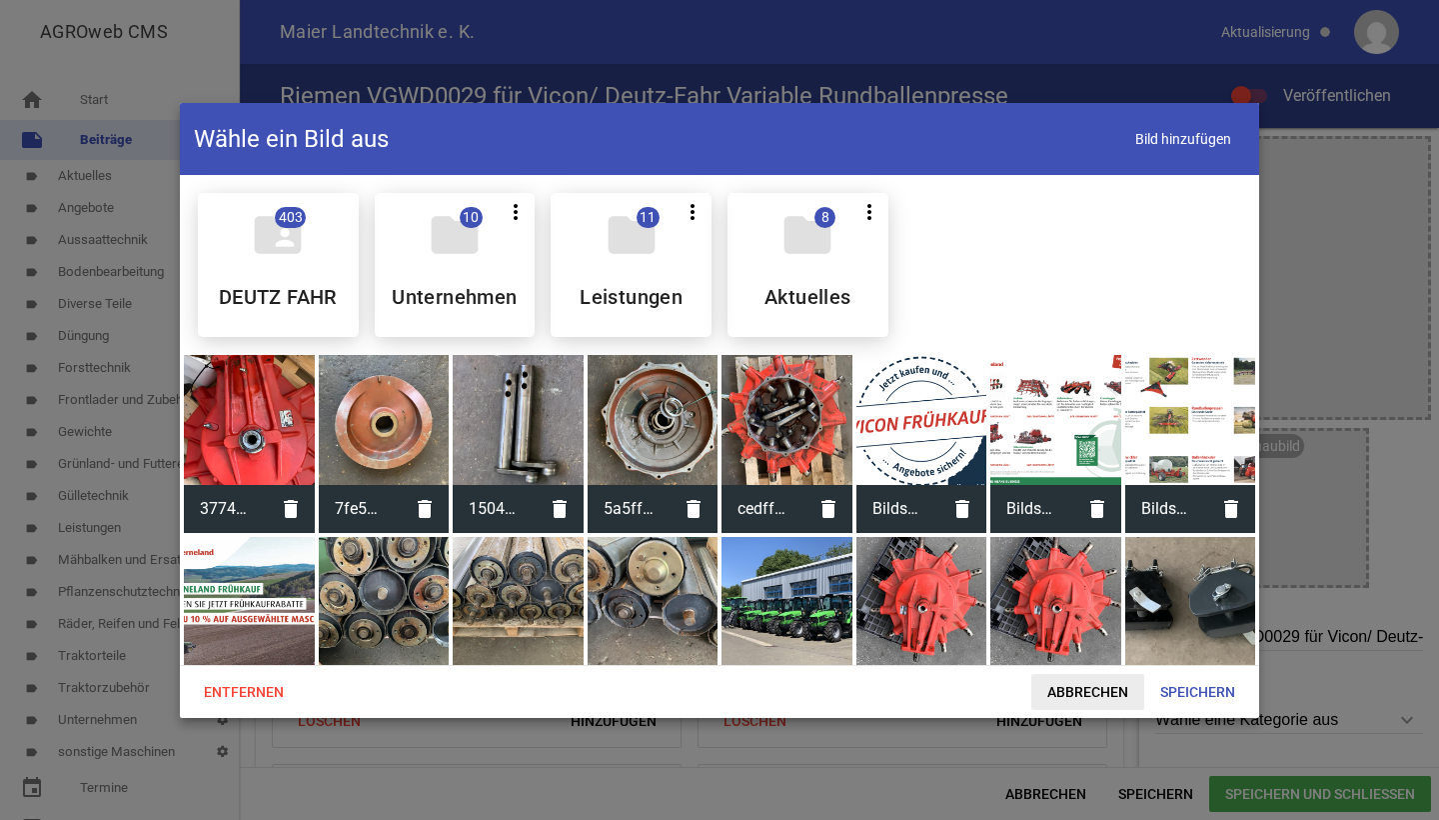
click at [1097, 703] on span "Abbrechen" at bounding box center [1088, 692] width 113 height 36
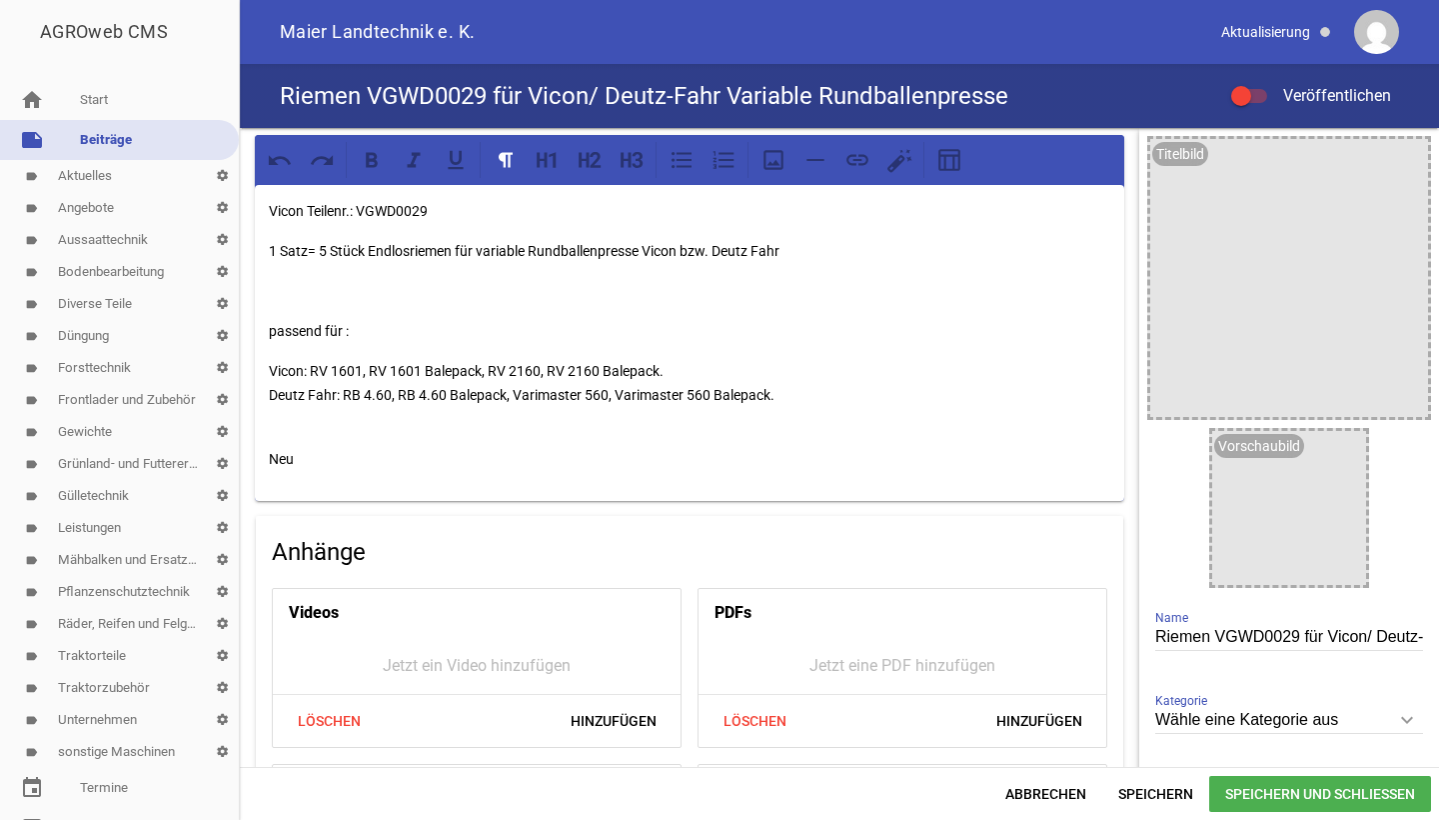
scroll to position [157, 0]
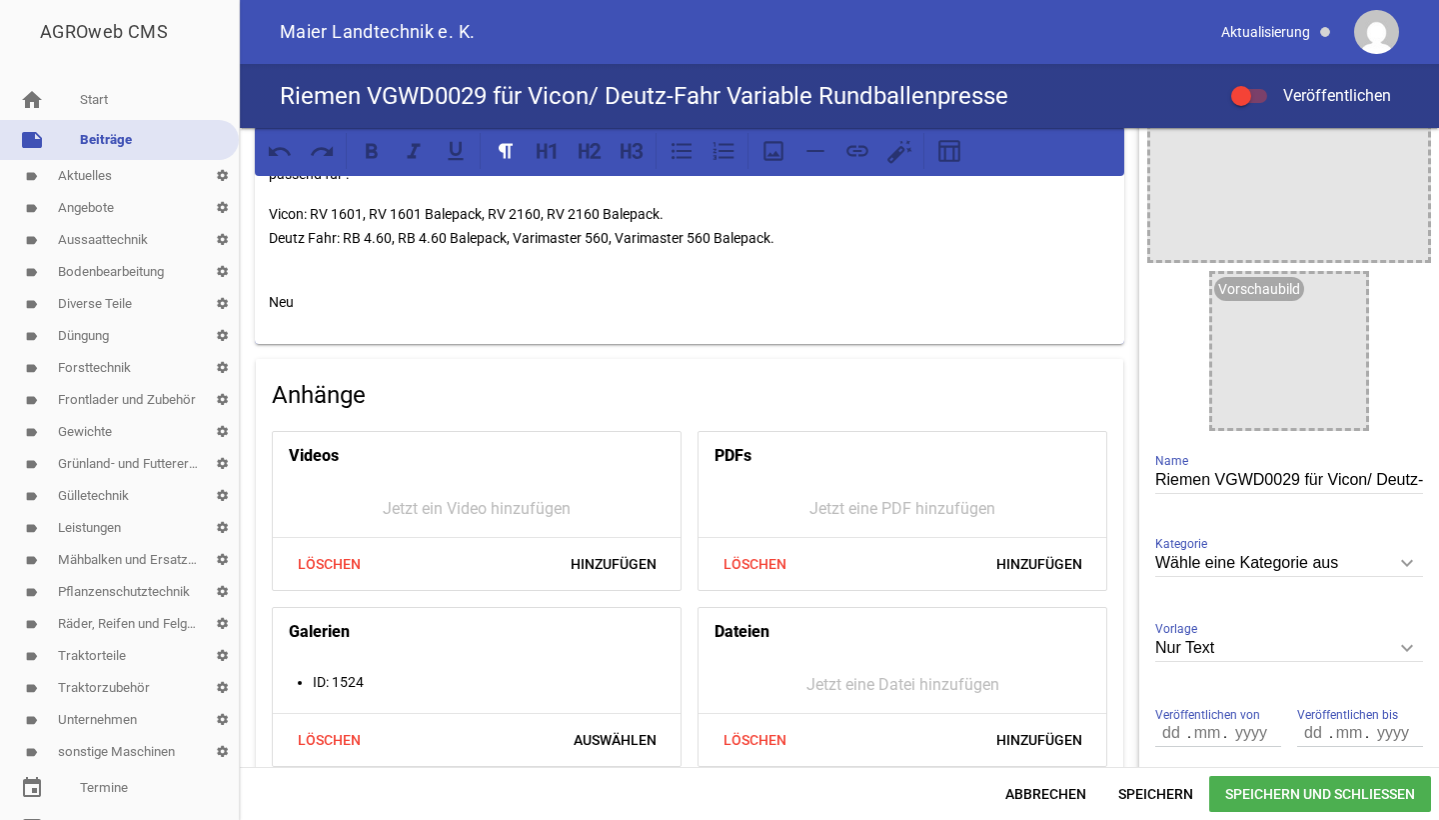
click at [1253, 795] on span "Speichern und Schließen" at bounding box center [1320, 794] width 222 height 36
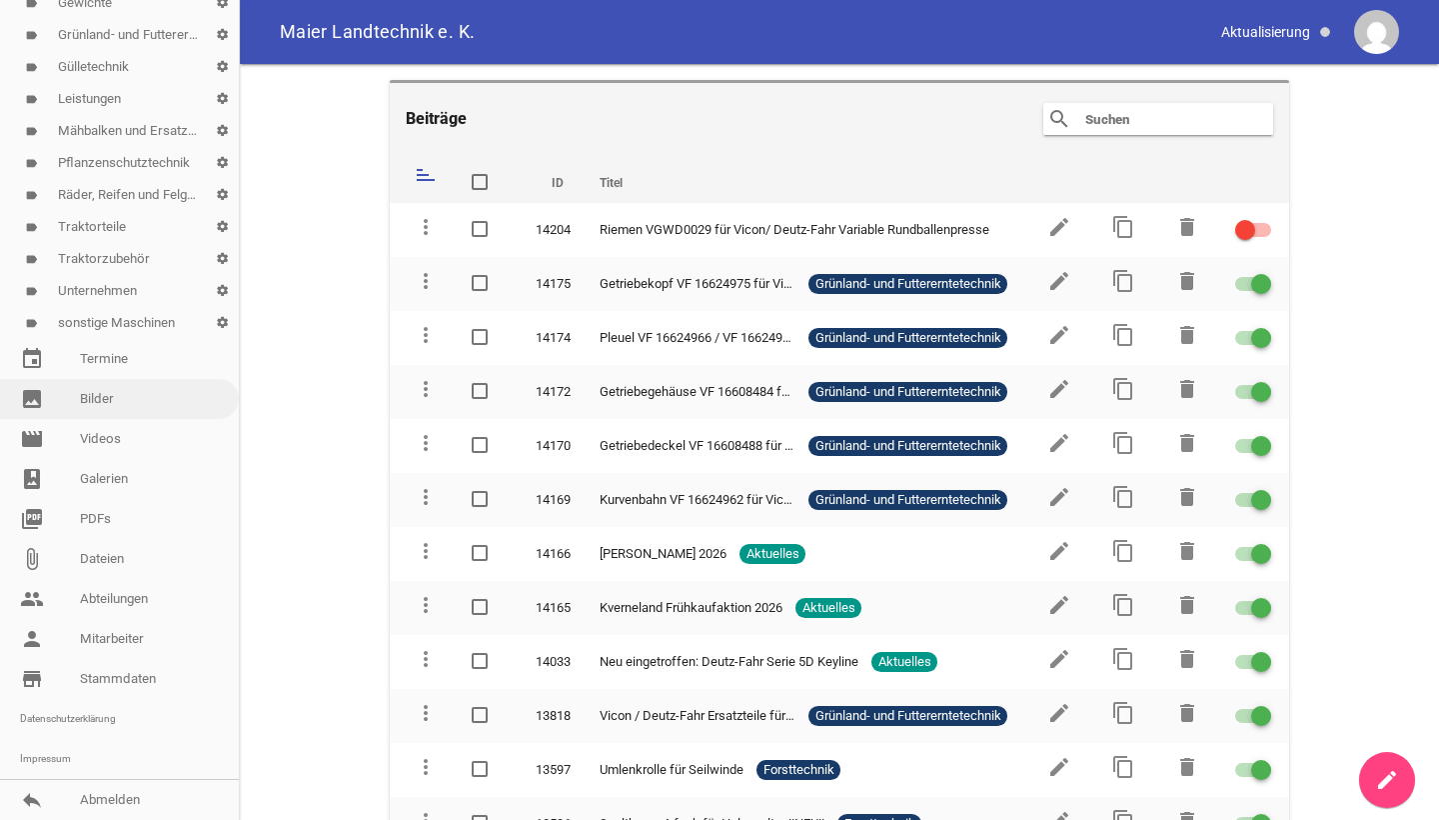
scroll to position [429, 0]
click at [81, 412] on link "image Bilder" at bounding box center [119, 399] width 239 height 40
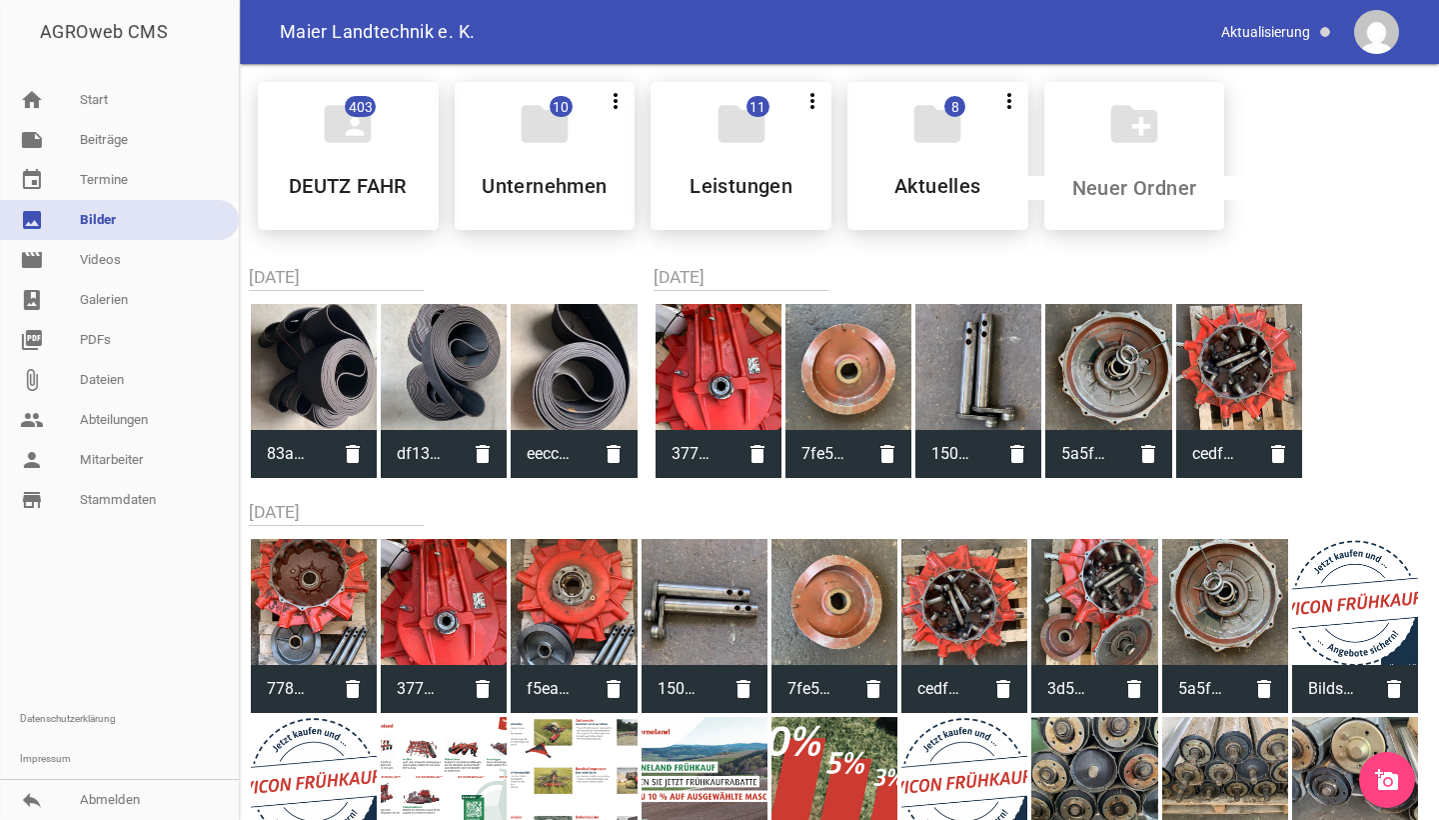
click at [1384, 776] on icon "add_a_photo" at bounding box center [1387, 780] width 24 height 24
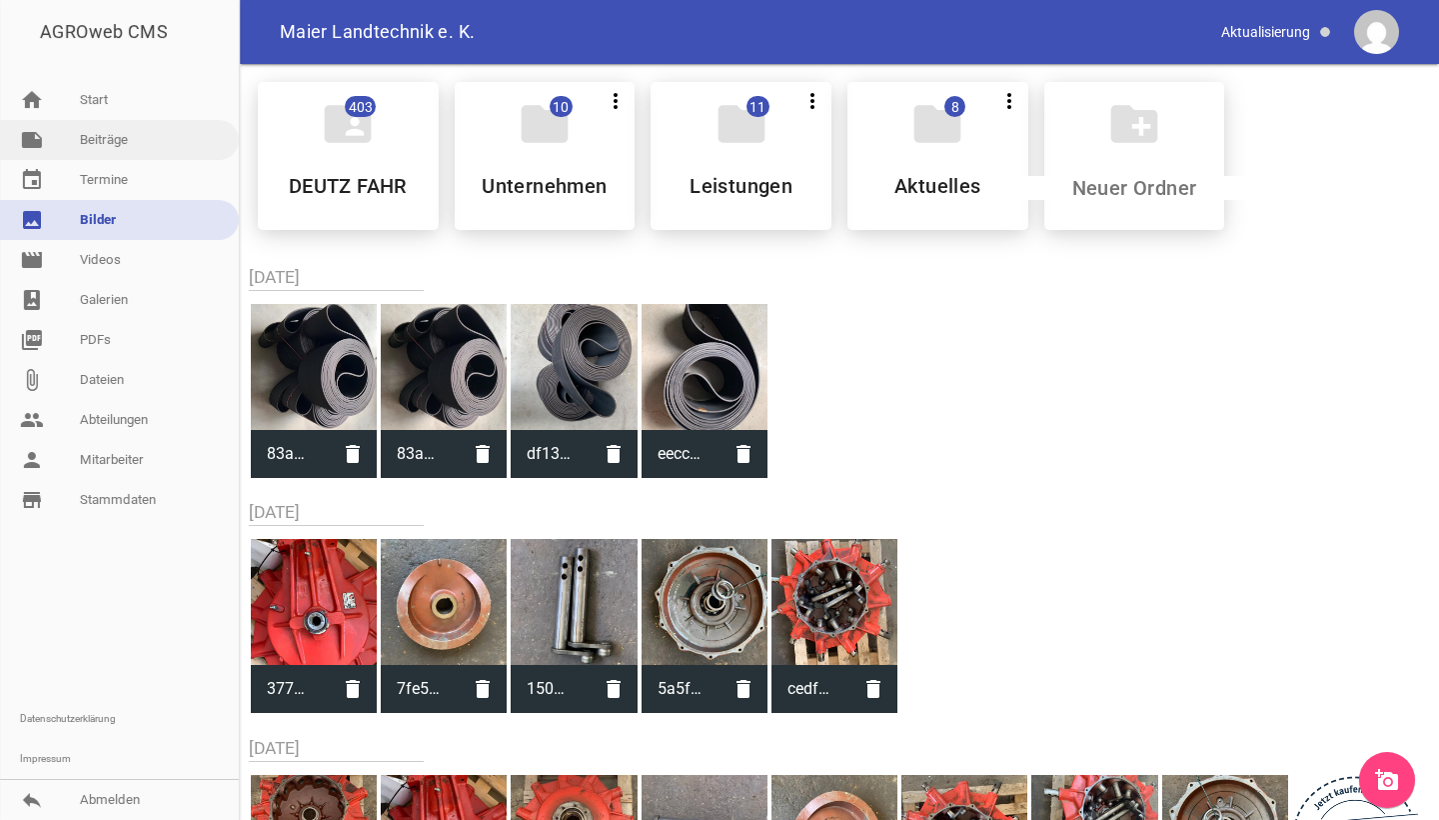
click at [88, 150] on link "note Beiträge" at bounding box center [119, 140] width 239 height 40
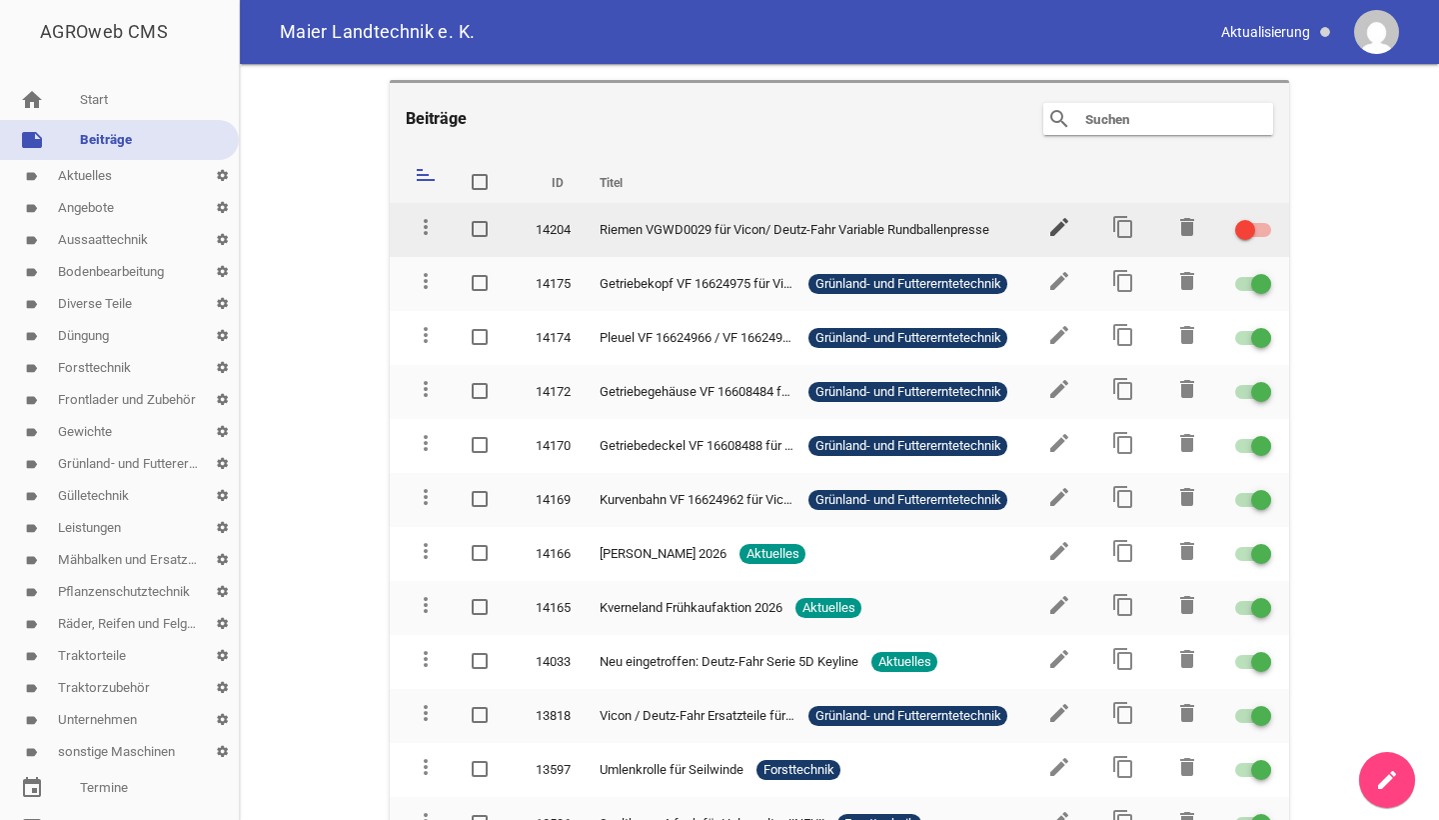
click at [1053, 233] on icon "edit" at bounding box center [1060, 227] width 24 height 24
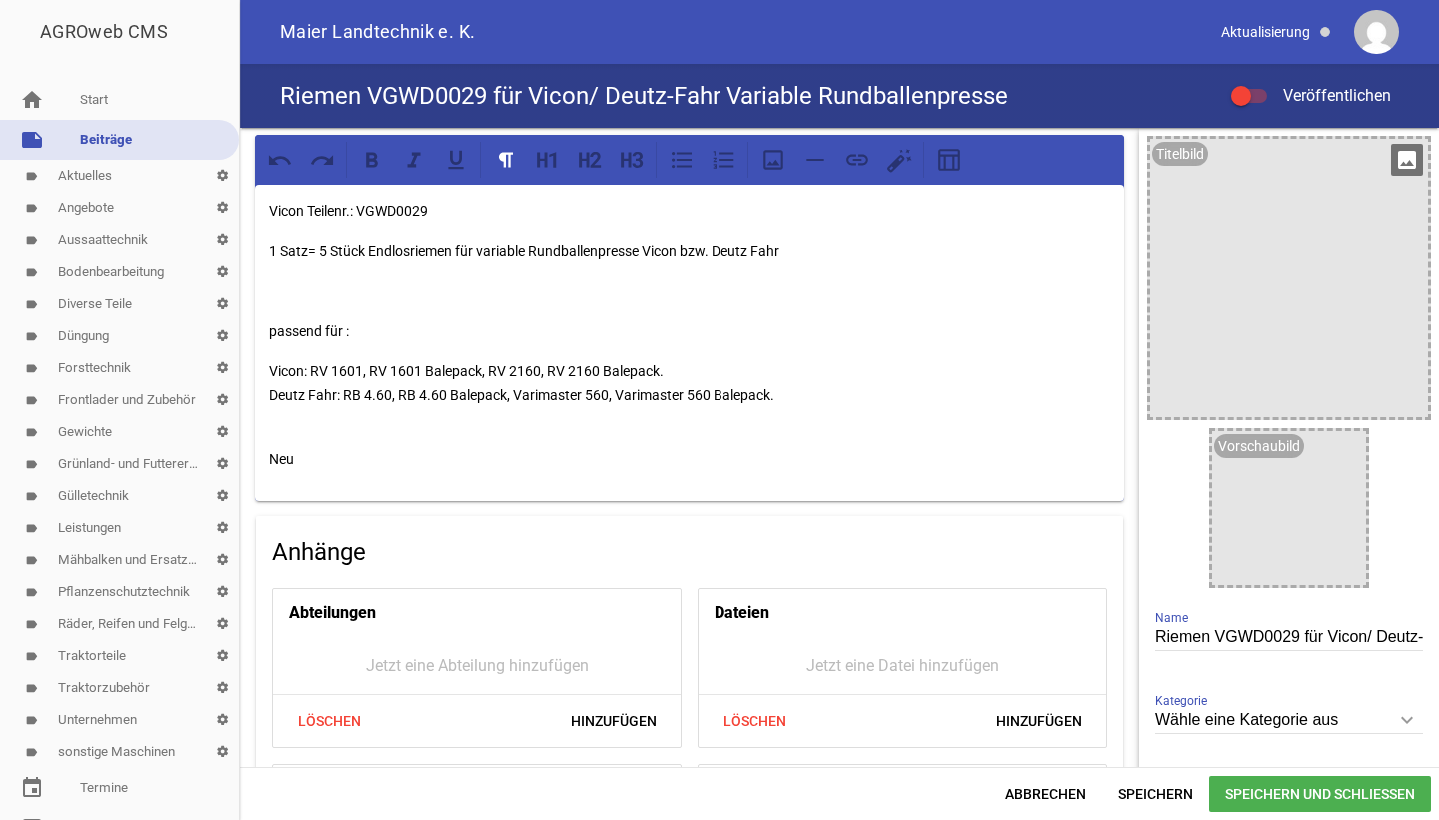
click at [1391, 166] on icon "image" at bounding box center [1407, 160] width 32 height 32
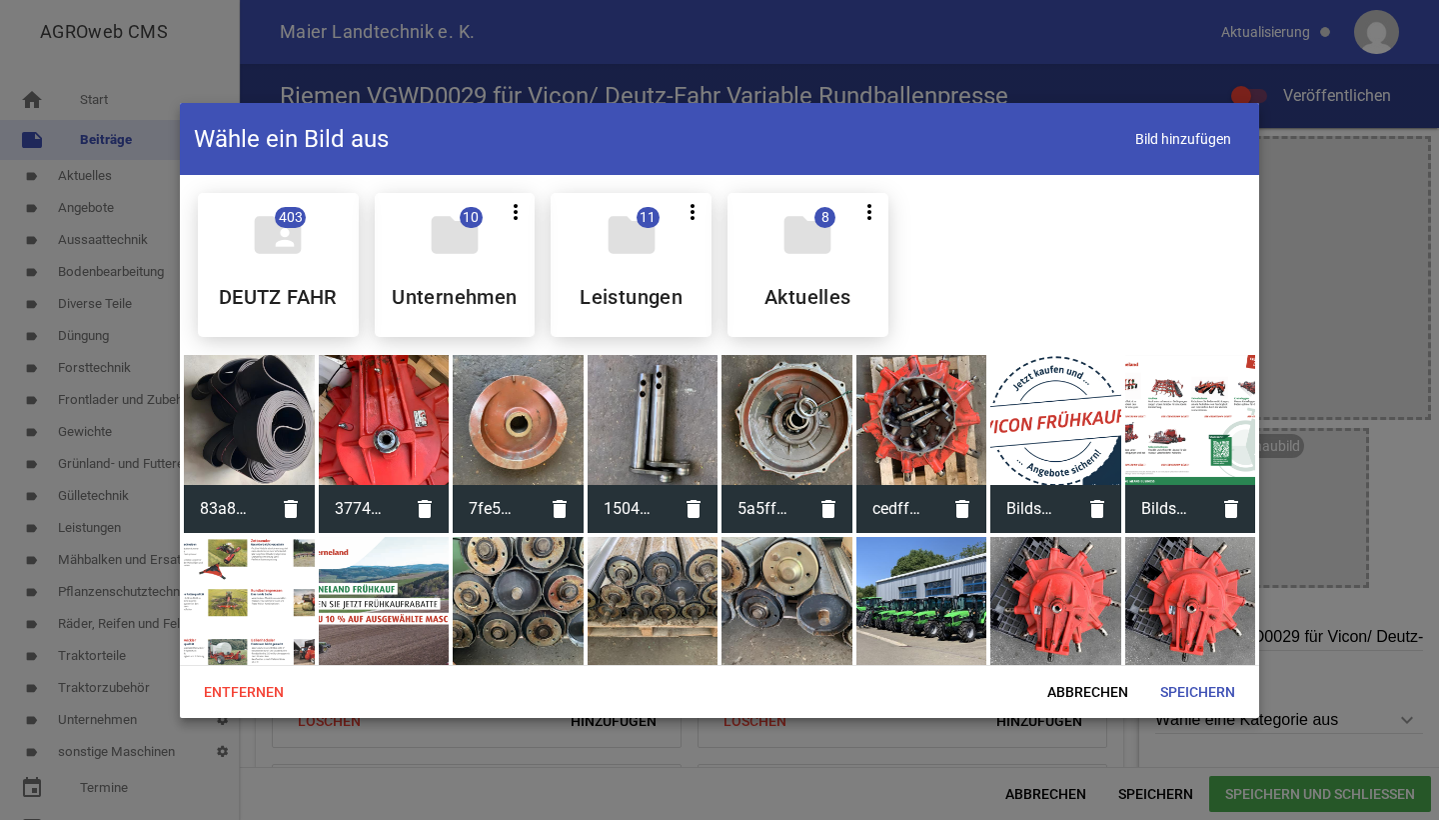
click at [225, 430] on div at bounding box center [249, 420] width 131 height 131
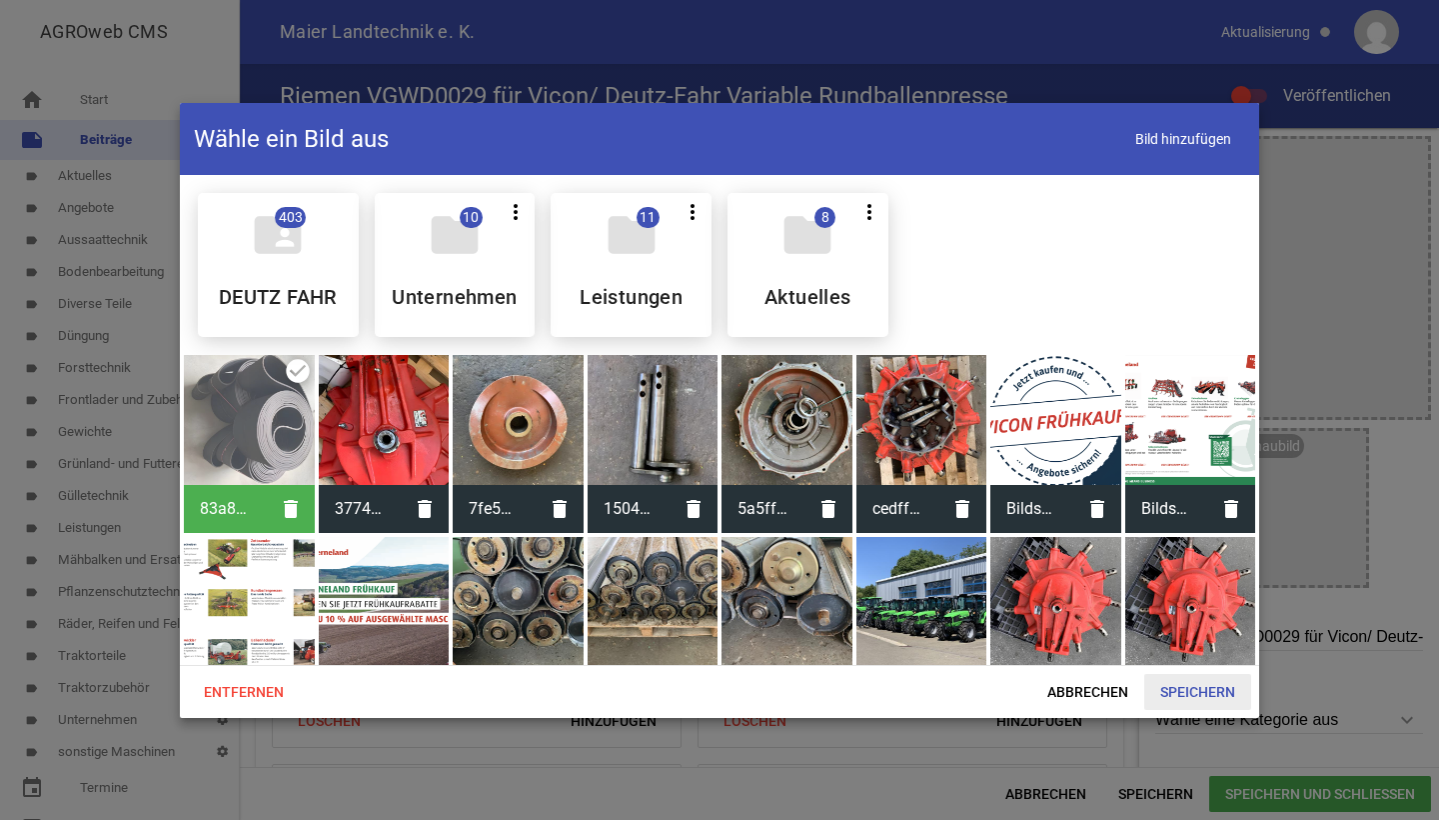
click at [1191, 691] on span "Speichern" at bounding box center [1197, 692] width 107 height 36
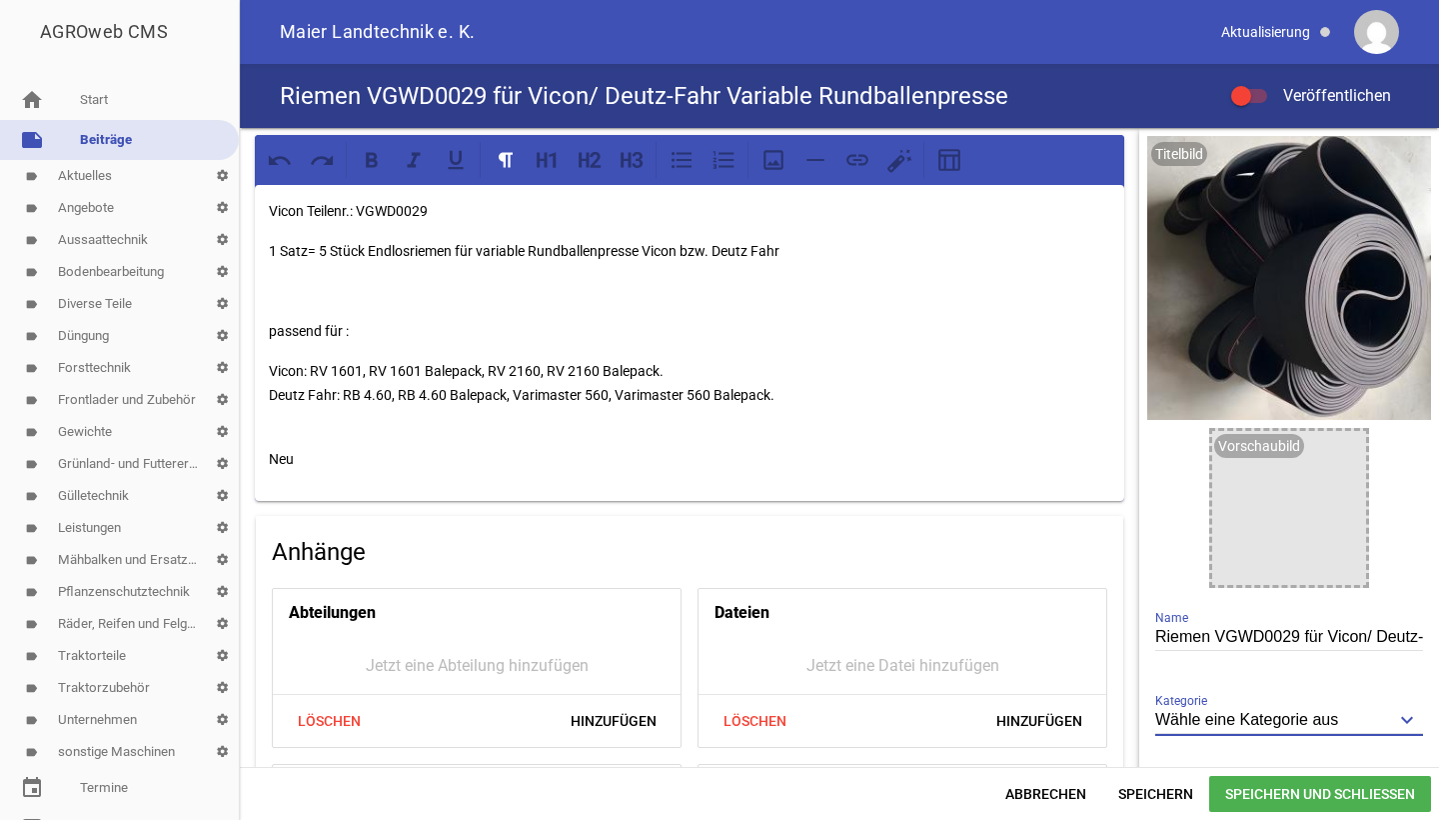
click at [1193, 719] on input "Wähle eine Kategorie aus" at bounding box center [1289, 720] width 268 height 27
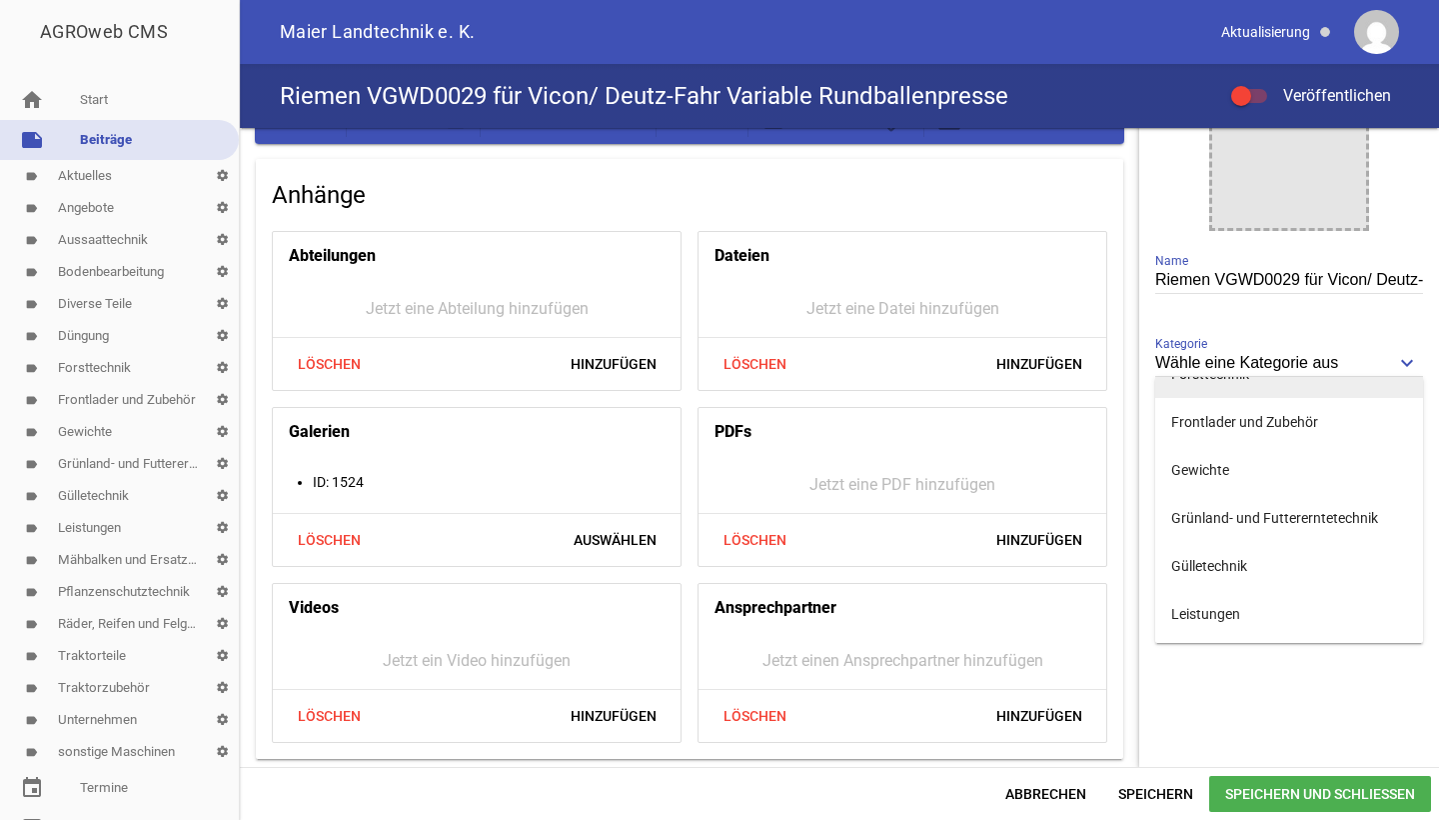
scroll to position [373, 0]
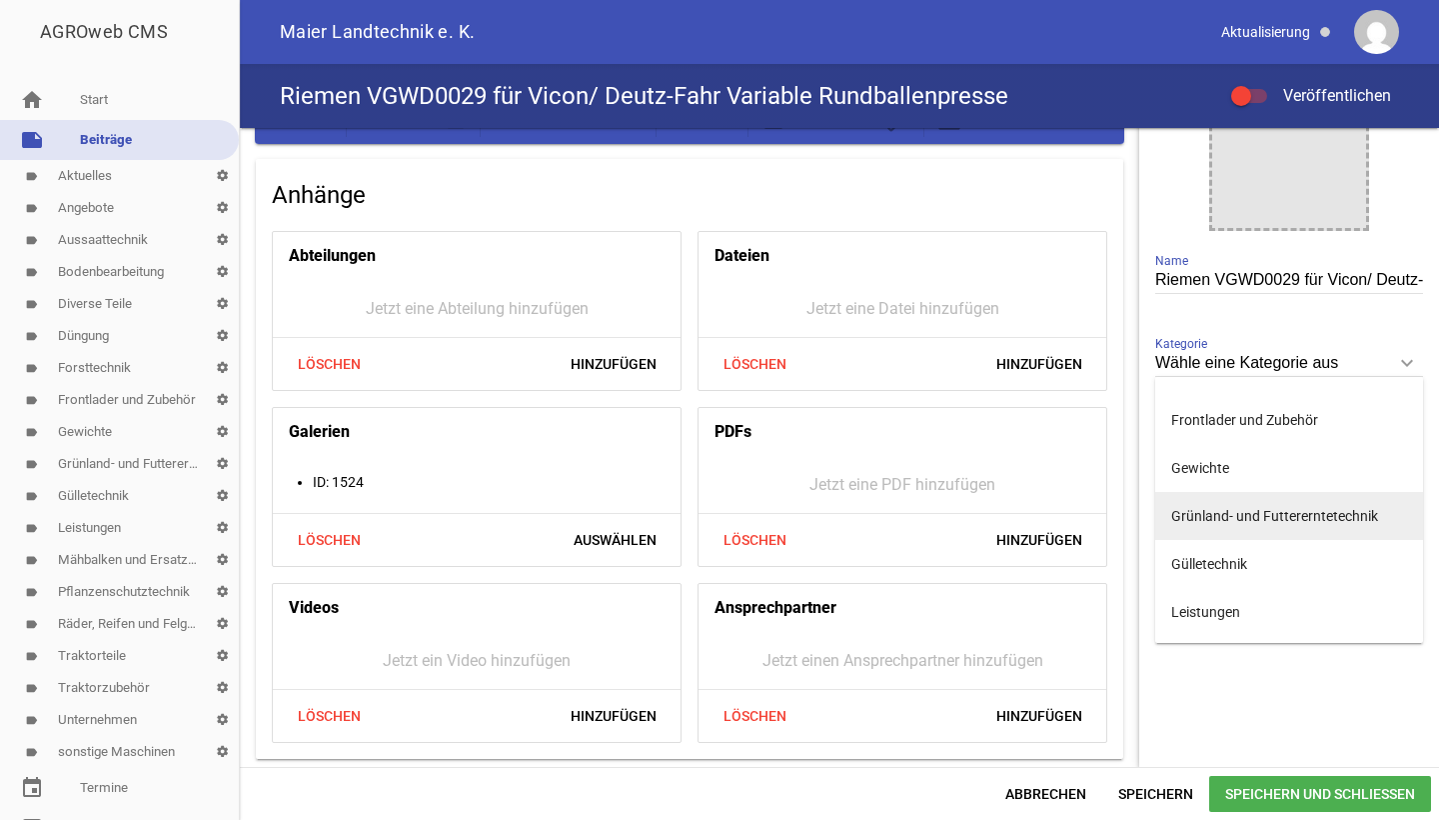
click at [1225, 517] on li "Grünland- und Futtererntetechnik" at bounding box center [1289, 516] width 268 height 48
type input "Grünland- und Futtererntetechnik"
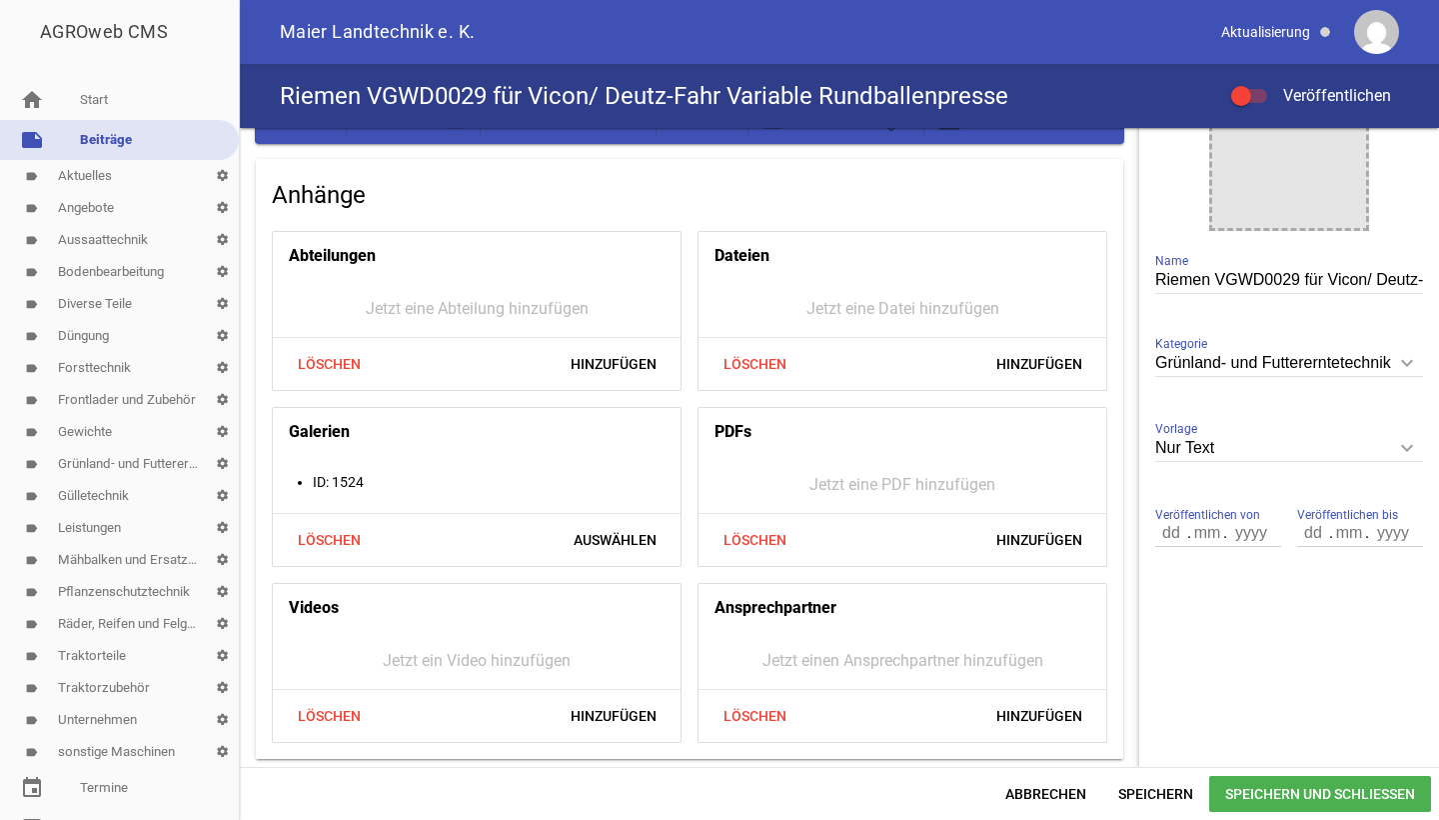
click at [1241, 99] on span at bounding box center [1241, 96] width 8 height 8
click at [1259, 84] on input "Veröffentlichen" at bounding box center [1259, 84] width 0 height 0
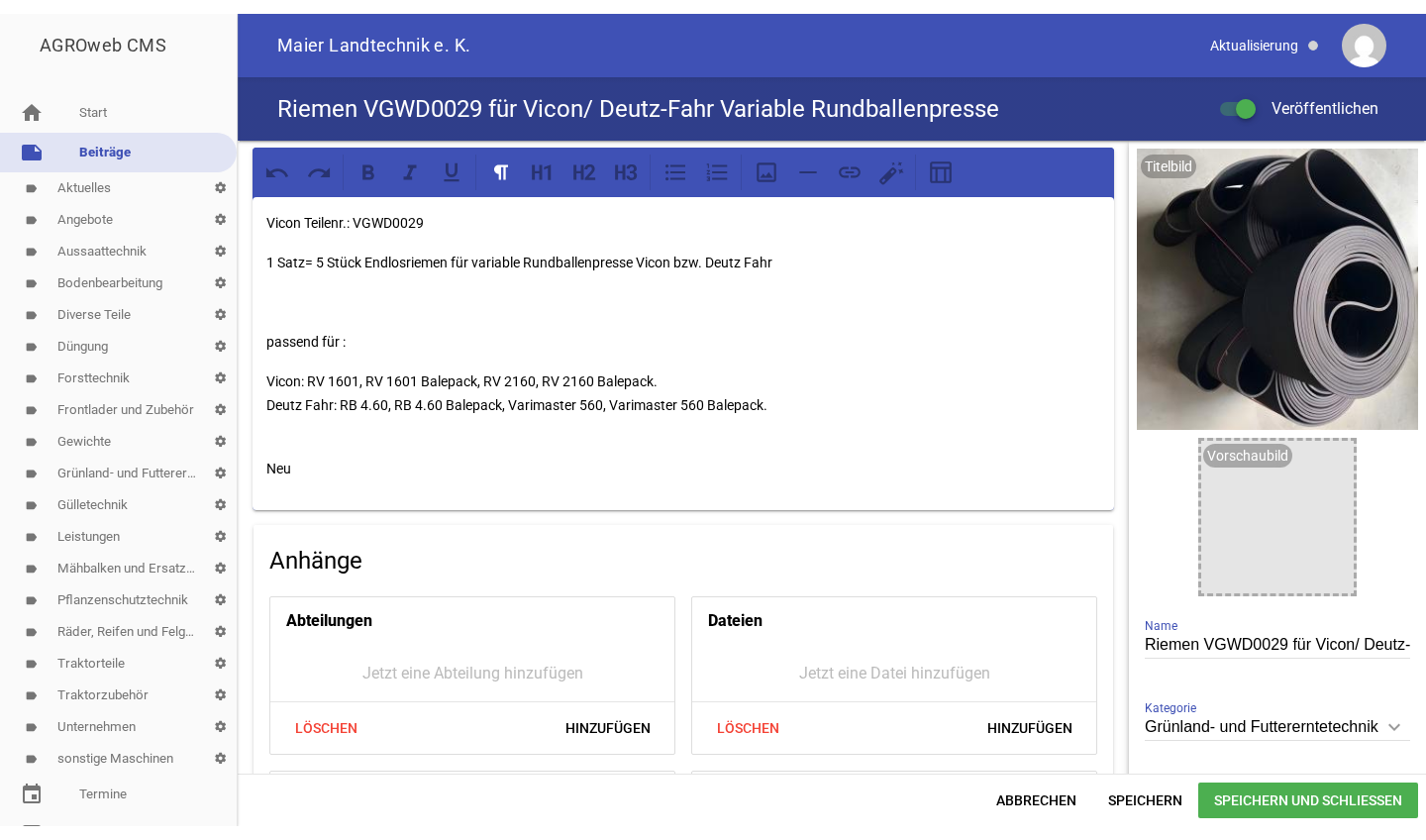
scroll to position [0, 0]
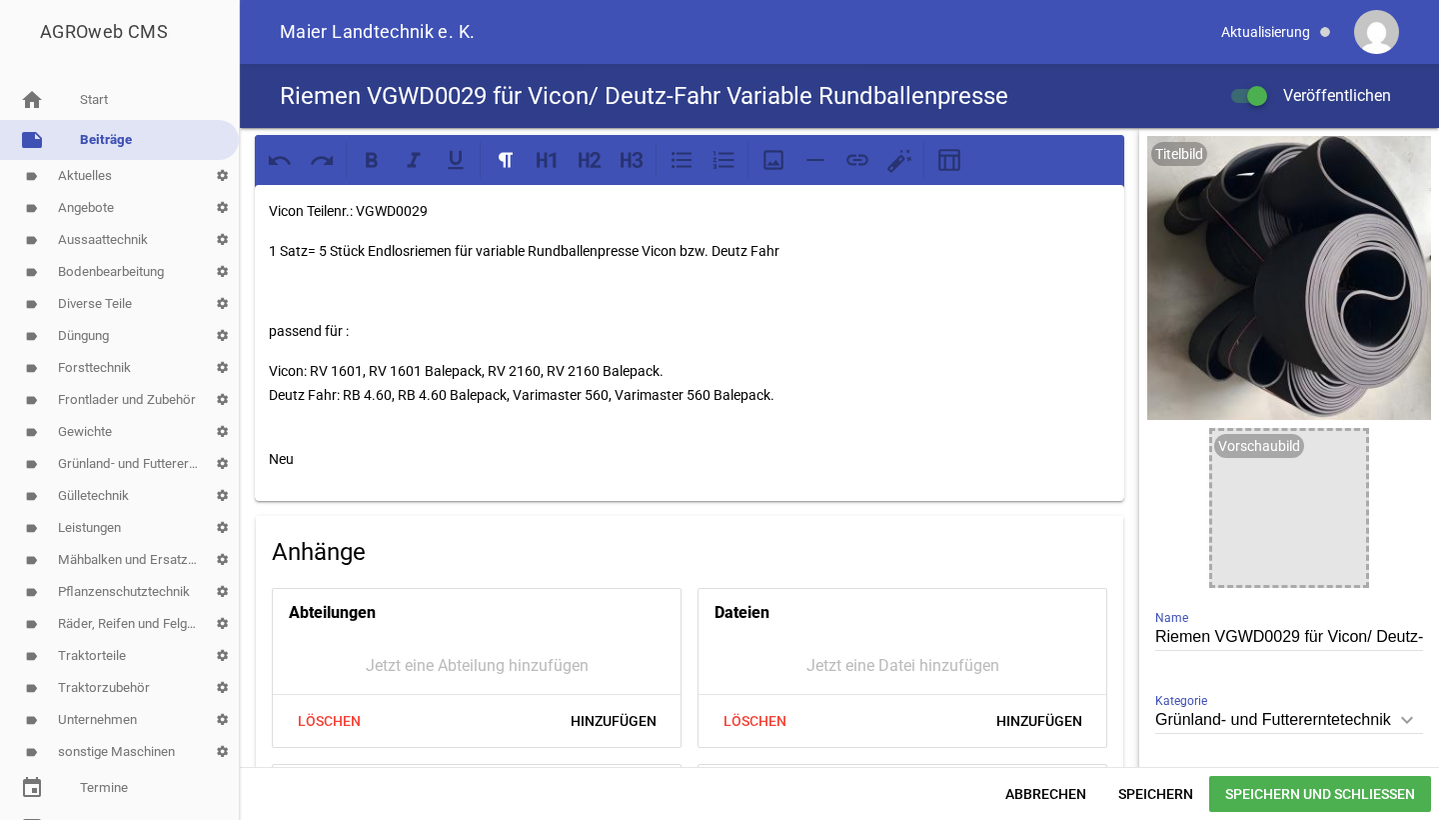
click at [1263, 793] on span "Speichern und Schließen" at bounding box center [1320, 794] width 222 height 36
